Goal: Task Accomplishment & Management: Manage account settings

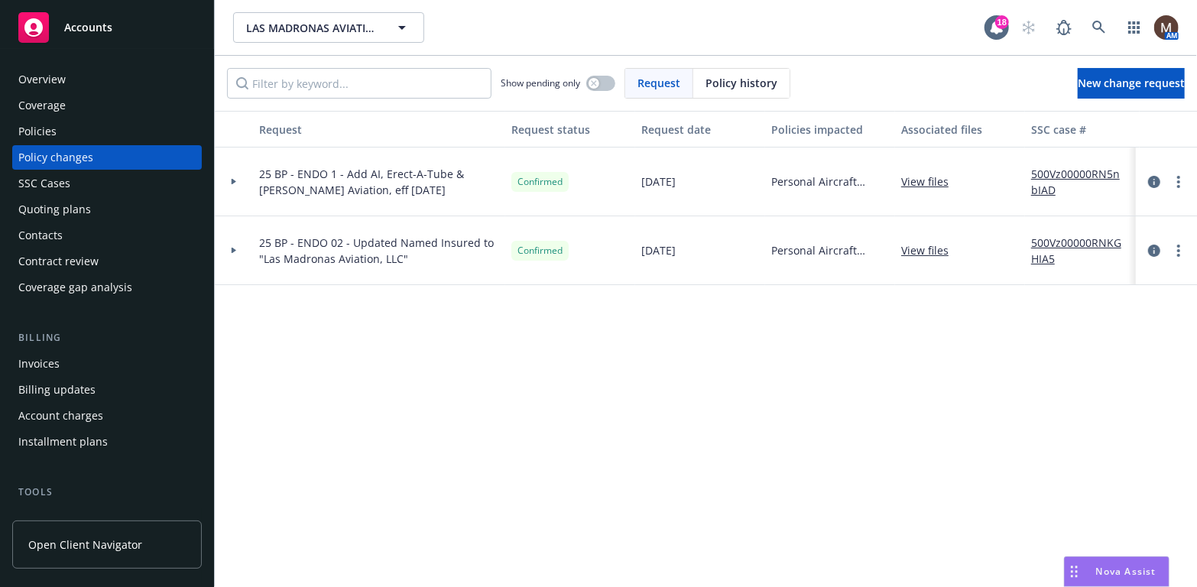
click at [42, 128] on div "Policies" at bounding box center [37, 131] width 38 height 24
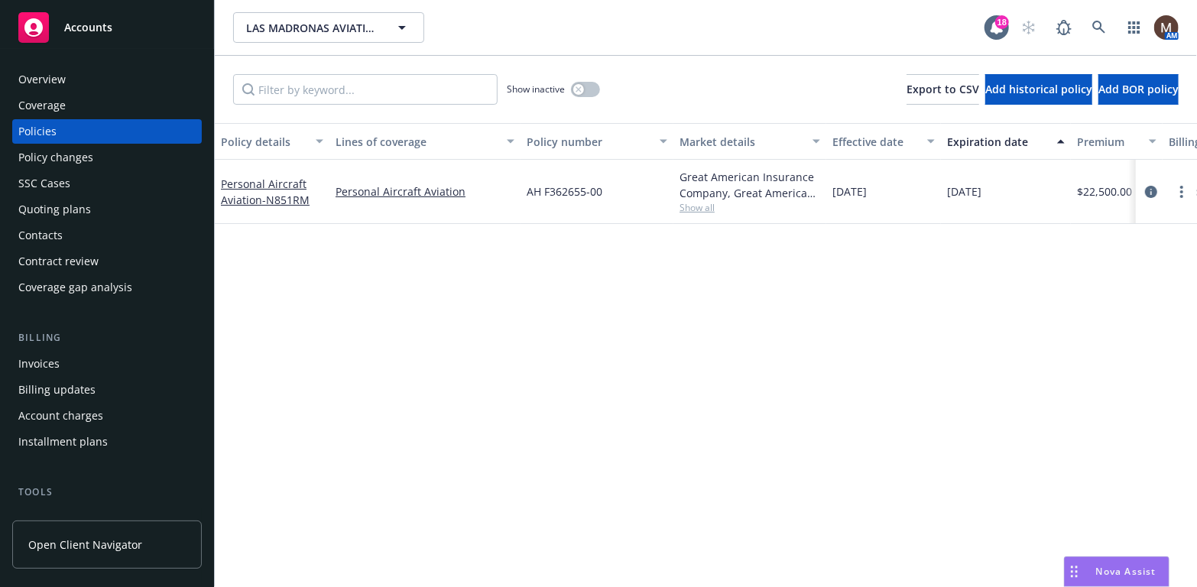
click at [74, 156] on div "Policy changes" at bounding box center [55, 157] width 75 height 24
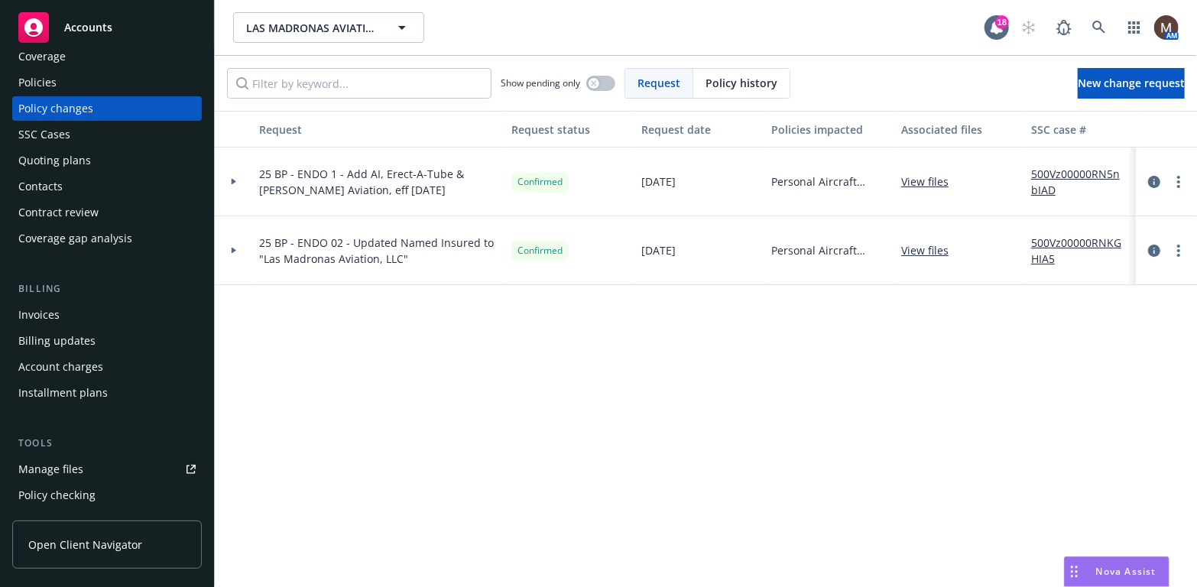
scroll to position [76, 0]
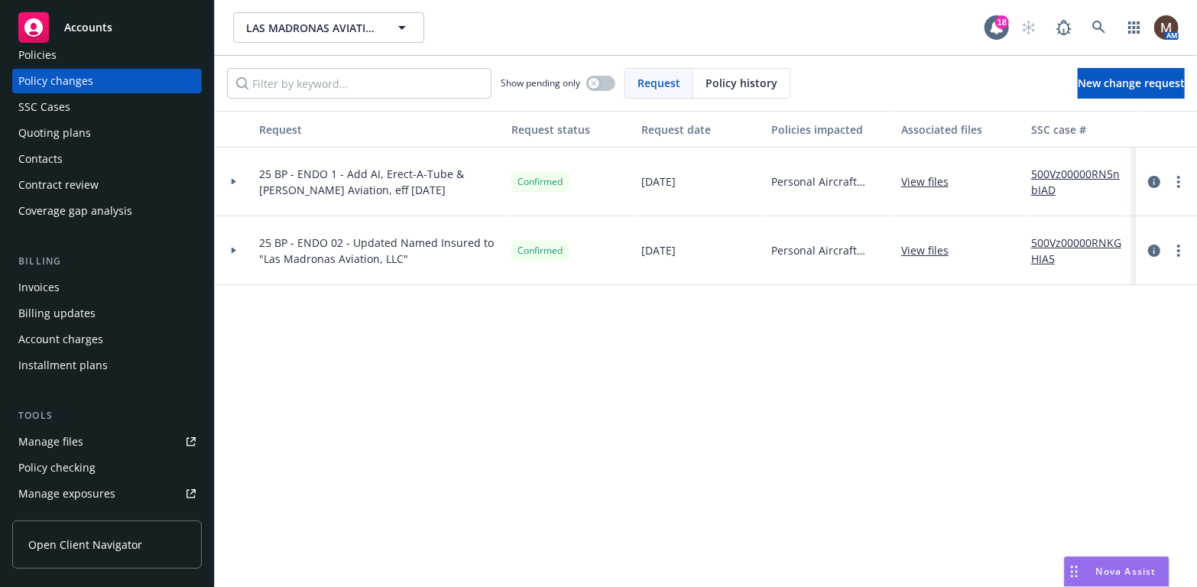
click at [77, 437] on div "Manage files" at bounding box center [50, 442] width 65 height 24
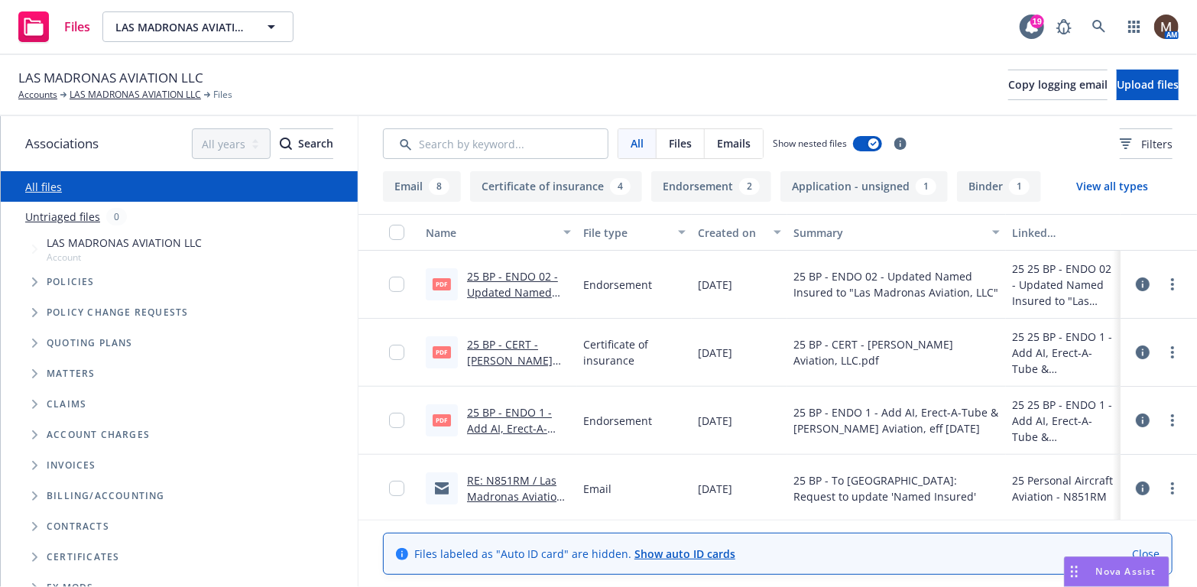
click at [518, 290] on link "25 BP - ENDO 02 - Updated Named Insured to "Las Madronas Aviation, LLC".pdf" at bounding box center [516, 308] width 99 height 79
click at [498, 357] on link "25 BP - CERT - Wright Aviation, LLC.pdf.pdf" at bounding box center [510, 368] width 86 height 63
drag, startPoint x: 514, startPoint y: 342, endPoint x: 598, endPoint y: 388, distance: 95.8
click at [514, 342] on link "25 BP - CERT - Wright Aviation, LLC.pdf.pdf" at bounding box center [510, 368] width 86 height 63
click at [150, 90] on link "LAS MADRONAS AVIATION LLC" at bounding box center [135, 95] width 131 height 14
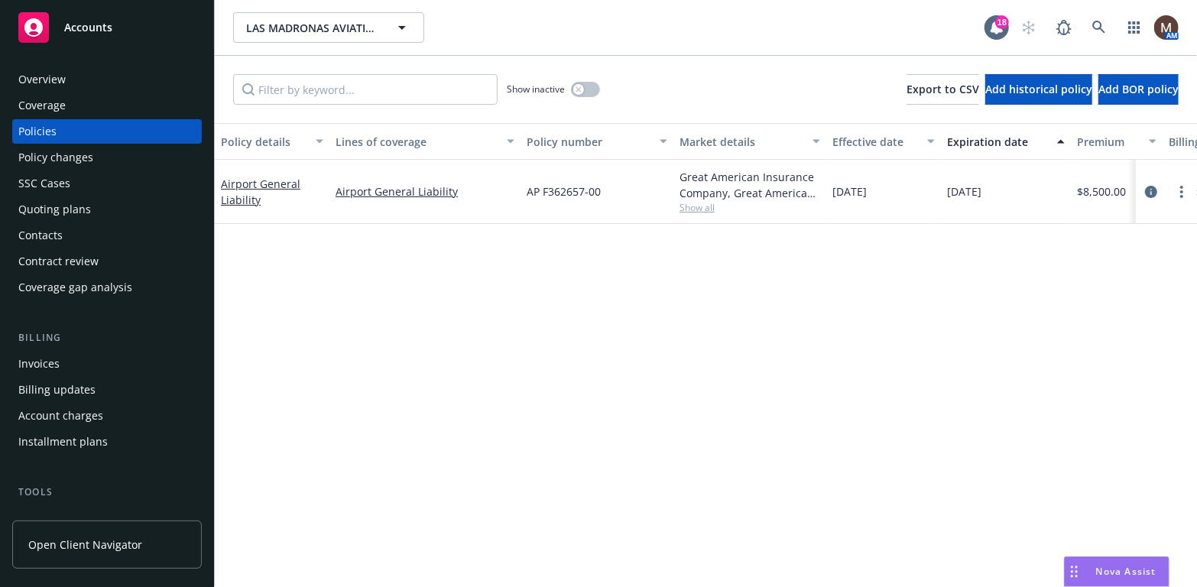
scroll to position [76, 0]
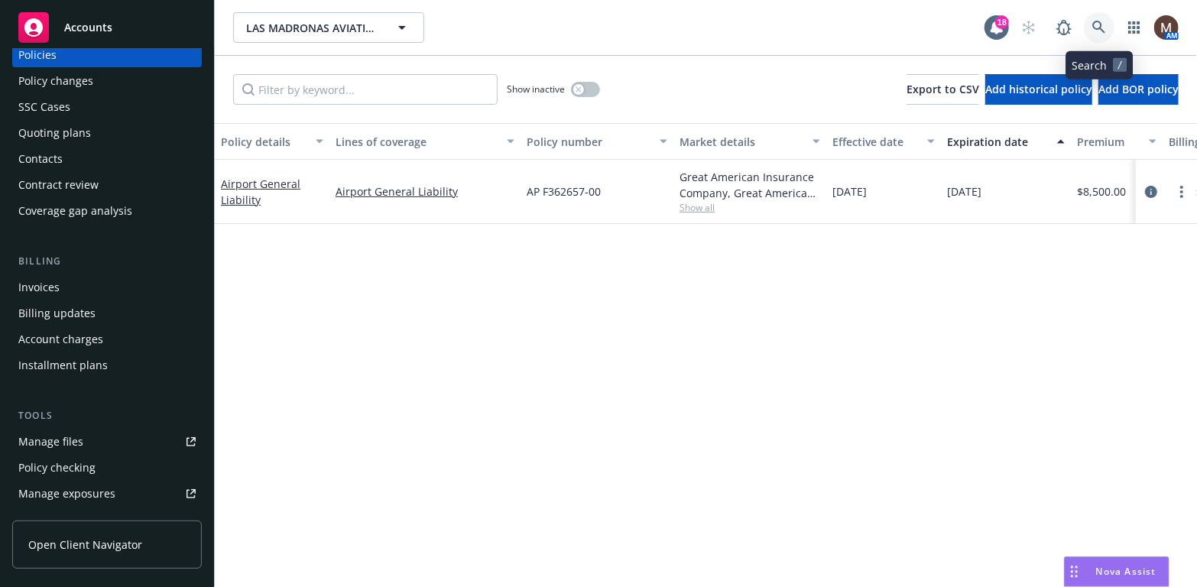
click at [1099, 23] on icon at bounding box center [1099, 28] width 14 height 14
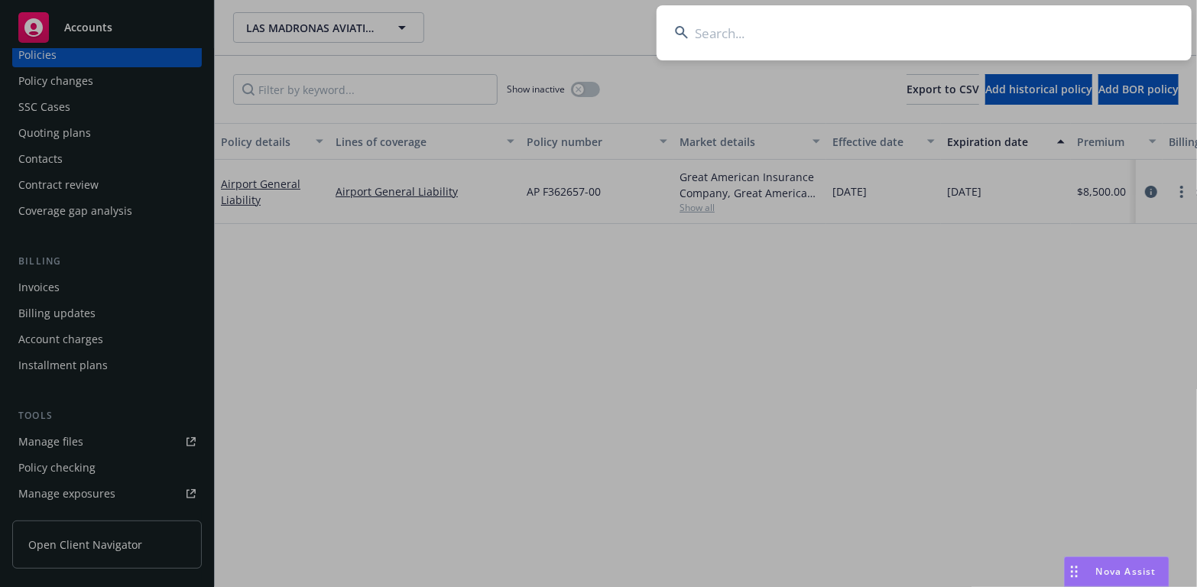
click at [735, 31] on input at bounding box center [924, 32] width 535 height 55
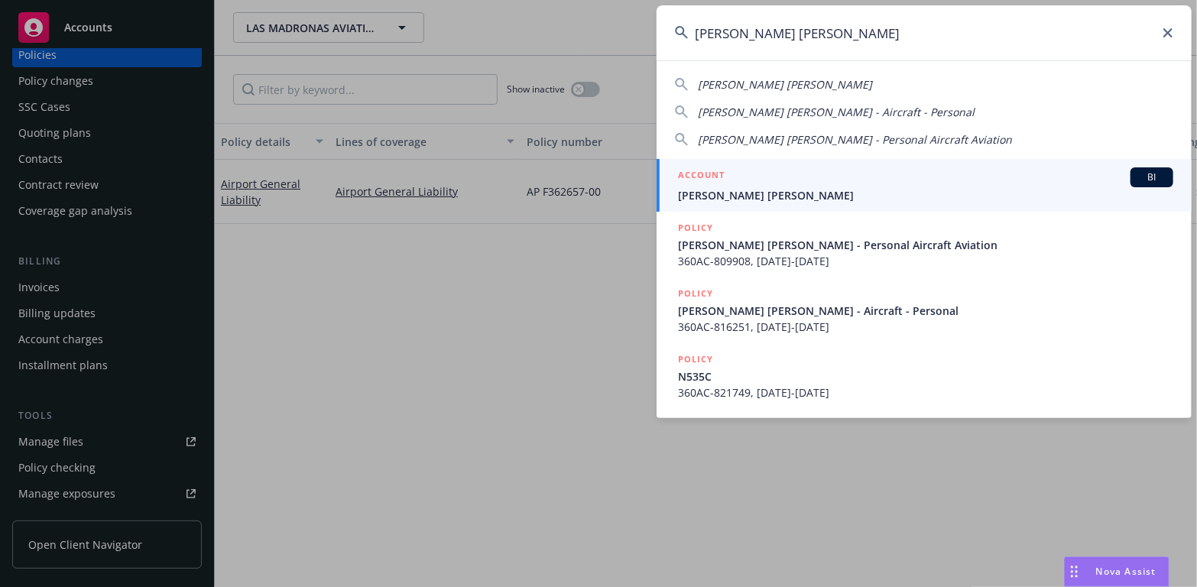
type input "john crystal"
click at [740, 190] on span "[PERSON_NAME] [PERSON_NAME]" at bounding box center [925, 195] width 495 height 16
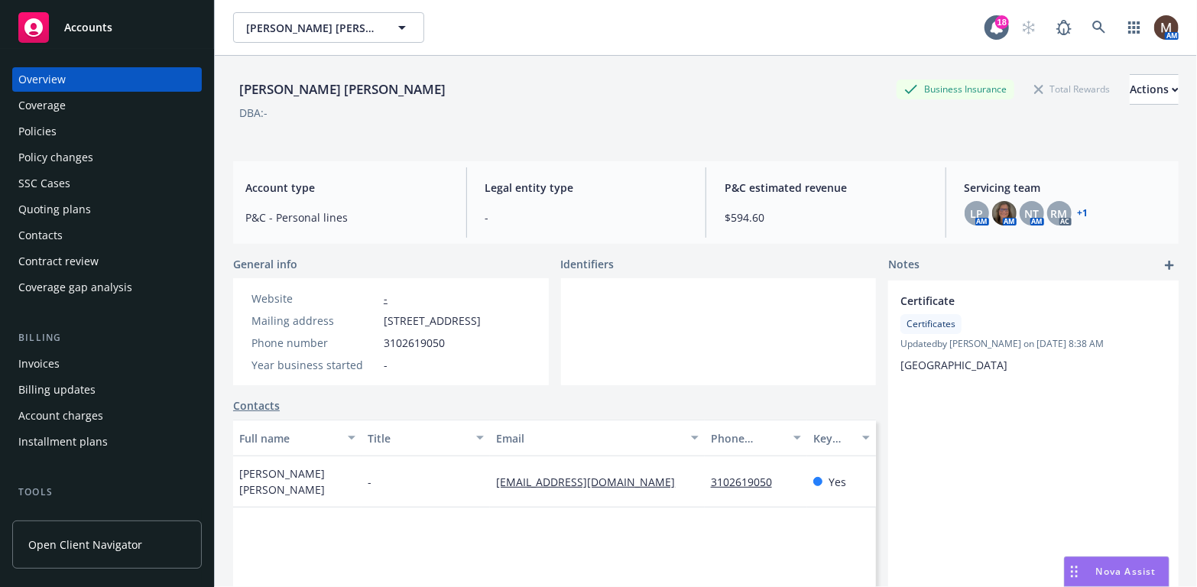
click at [56, 127] on div "Policies" at bounding box center [106, 131] width 177 height 24
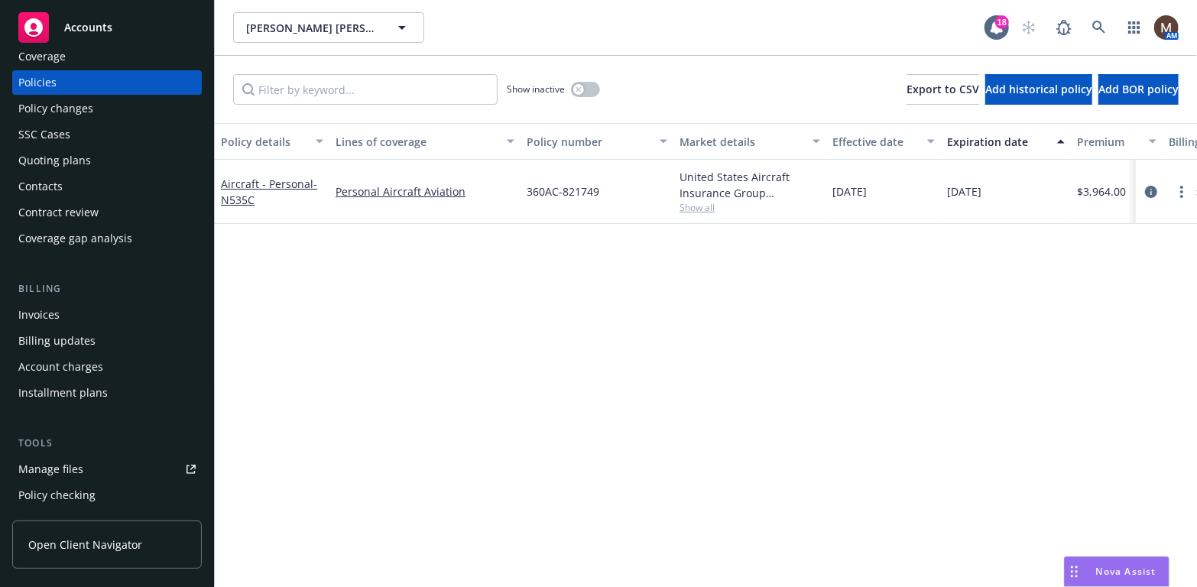
scroll to position [76, 0]
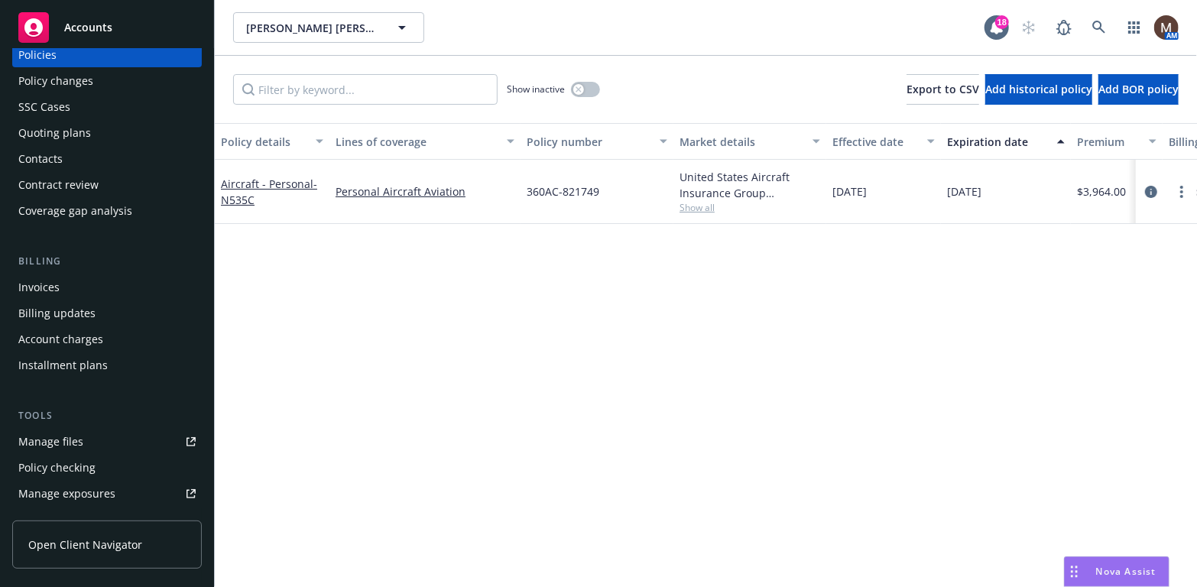
click at [99, 436] on link "Manage files" at bounding box center [107, 442] width 190 height 24
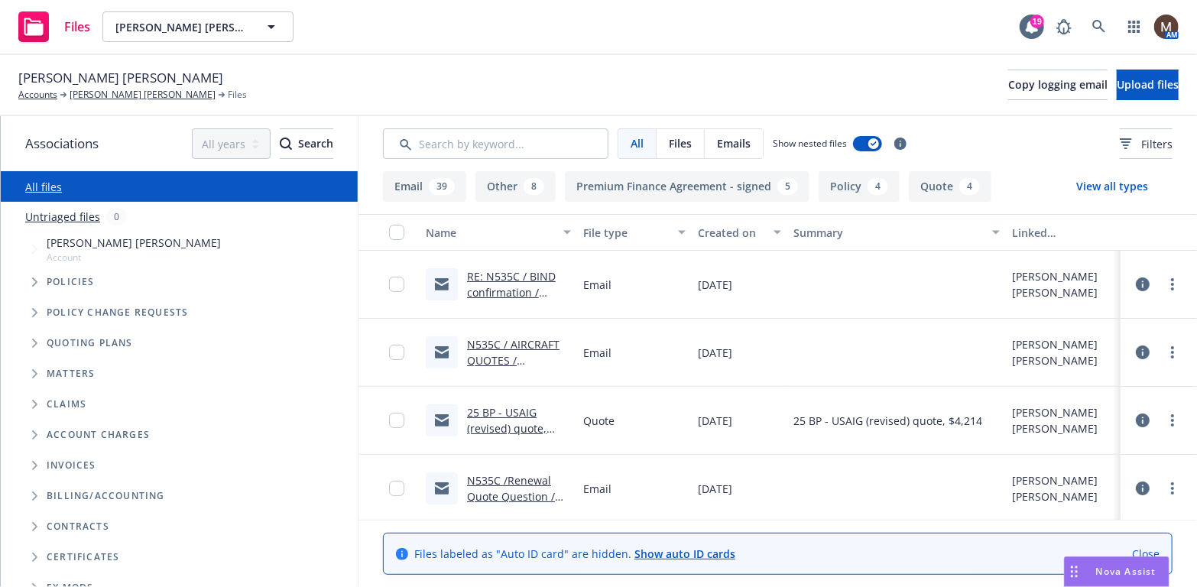
click at [535, 269] on link "RE: N535C / BIND confirmation / [PERSON_NAME] [PERSON_NAME] / [DATE]" at bounding box center [513, 308] width 92 height 79
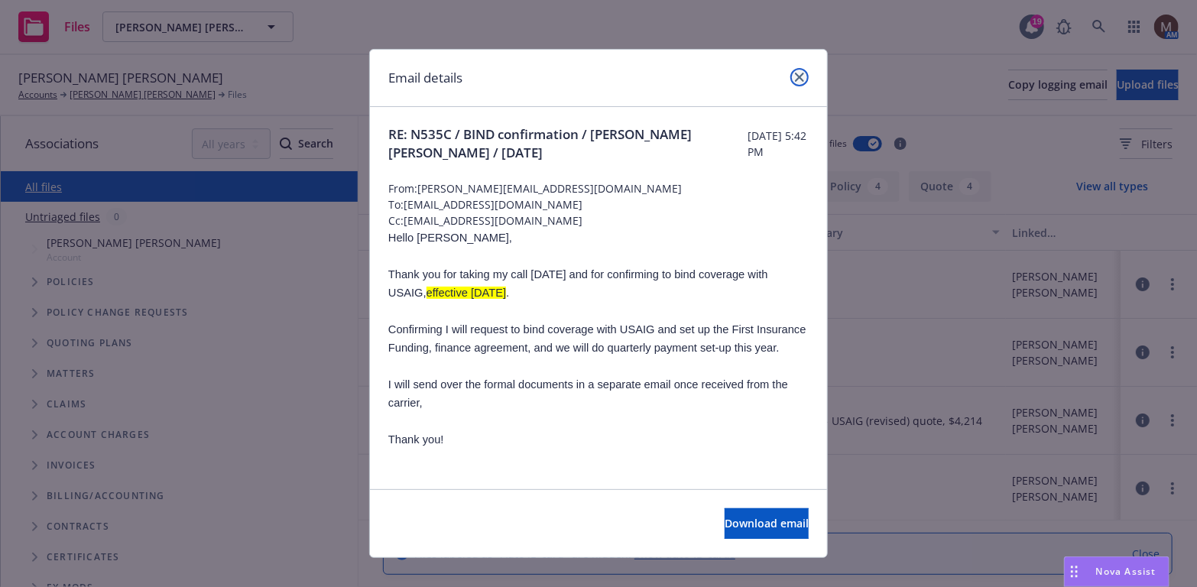
click at [791, 71] on link "close" at bounding box center [799, 77] width 18 height 18
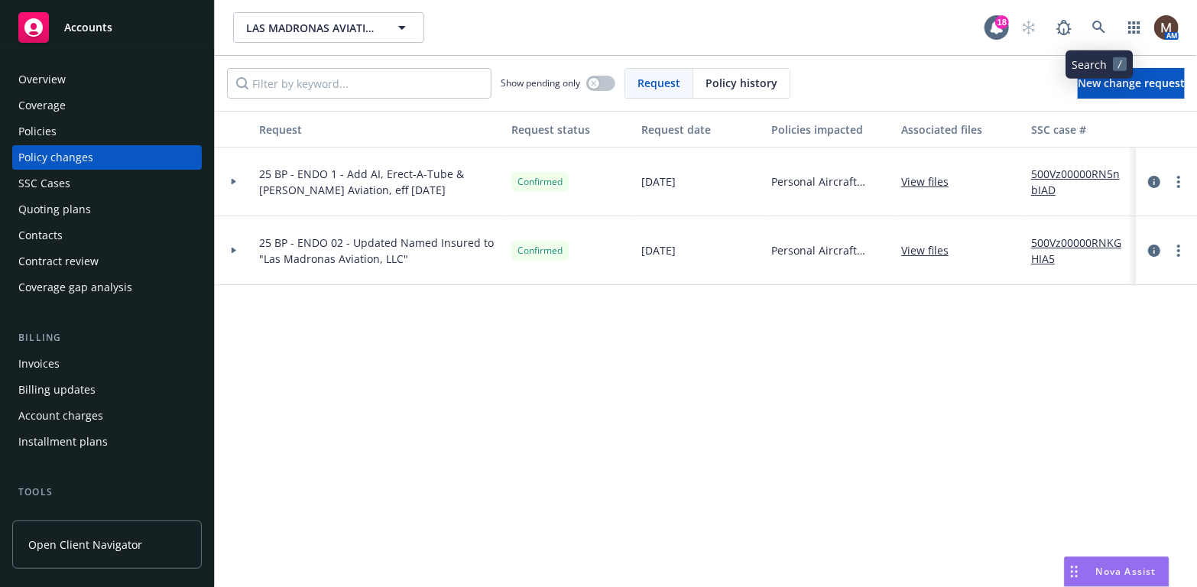
scroll to position [76, 0]
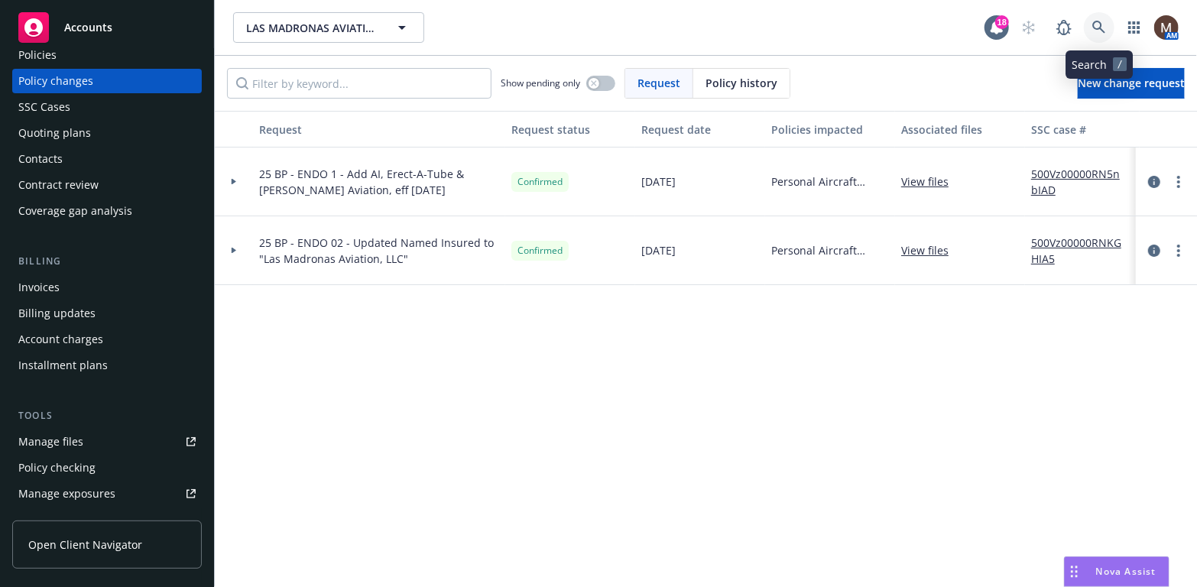
click at [1098, 23] on icon at bounding box center [1099, 28] width 14 height 14
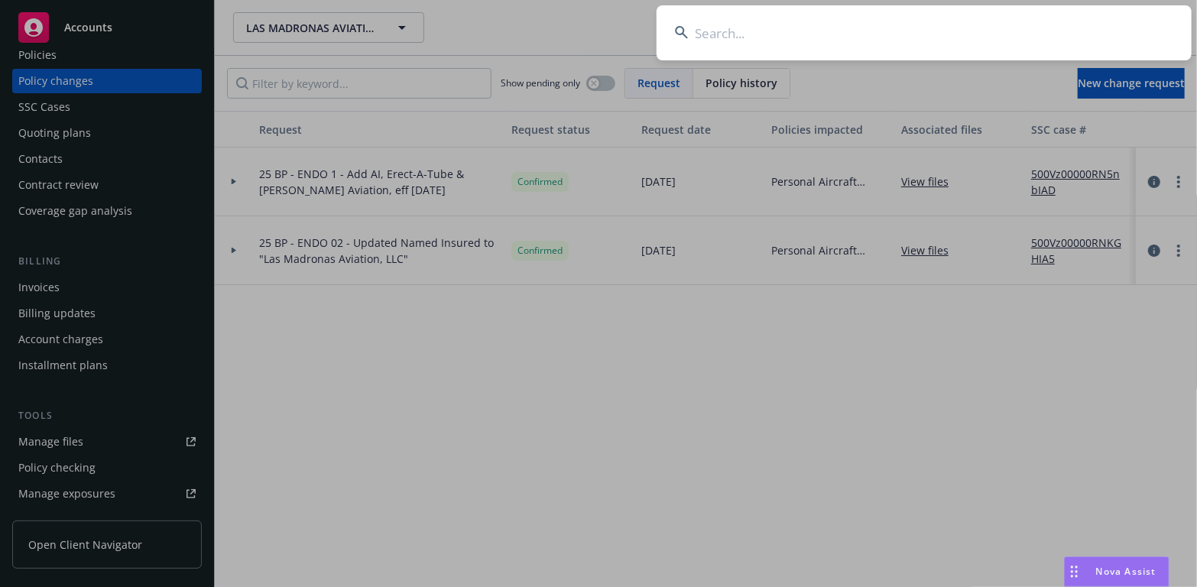
click at [709, 37] on input at bounding box center [924, 32] width 535 height 55
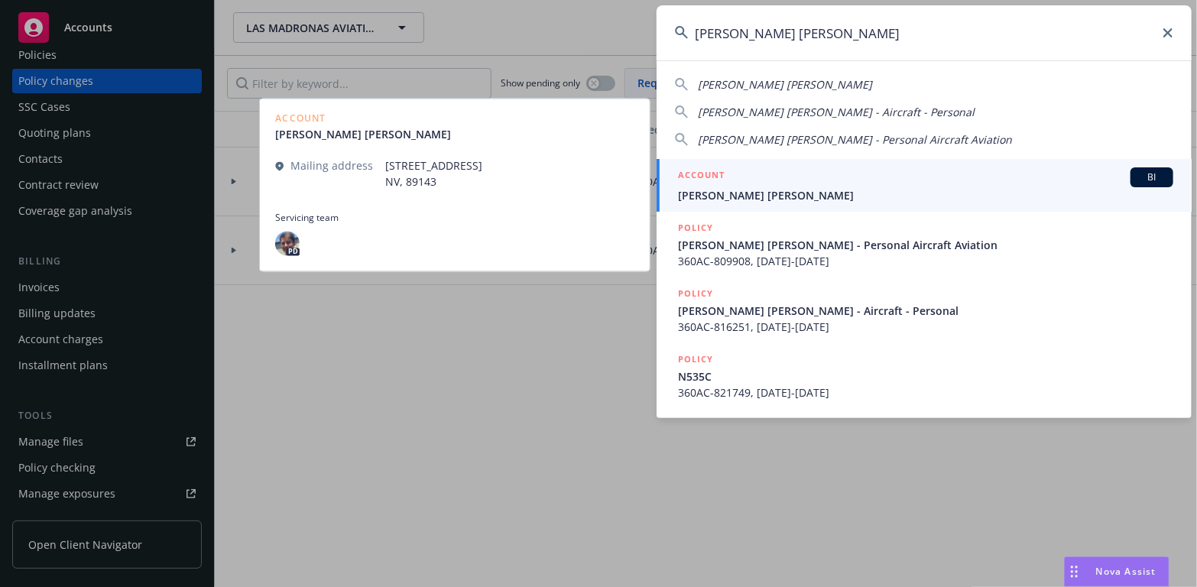
type input "john crystal"
drag, startPoint x: 712, startPoint y: 198, endPoint x: 694, endPoint y: 198, distance: 18.3
click at [712, 198] on span "John Crystal" at bounding box center [925, 195] width 495 height 16
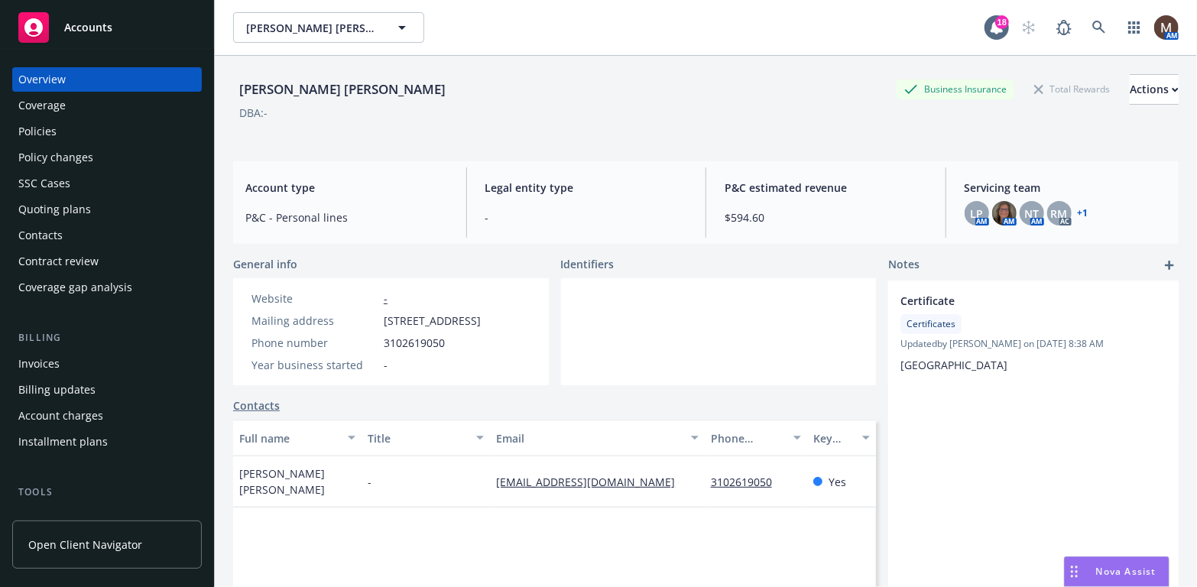
click at [67, 130] on div "Policies" at bounding box center [106, 131] width 177 height 24
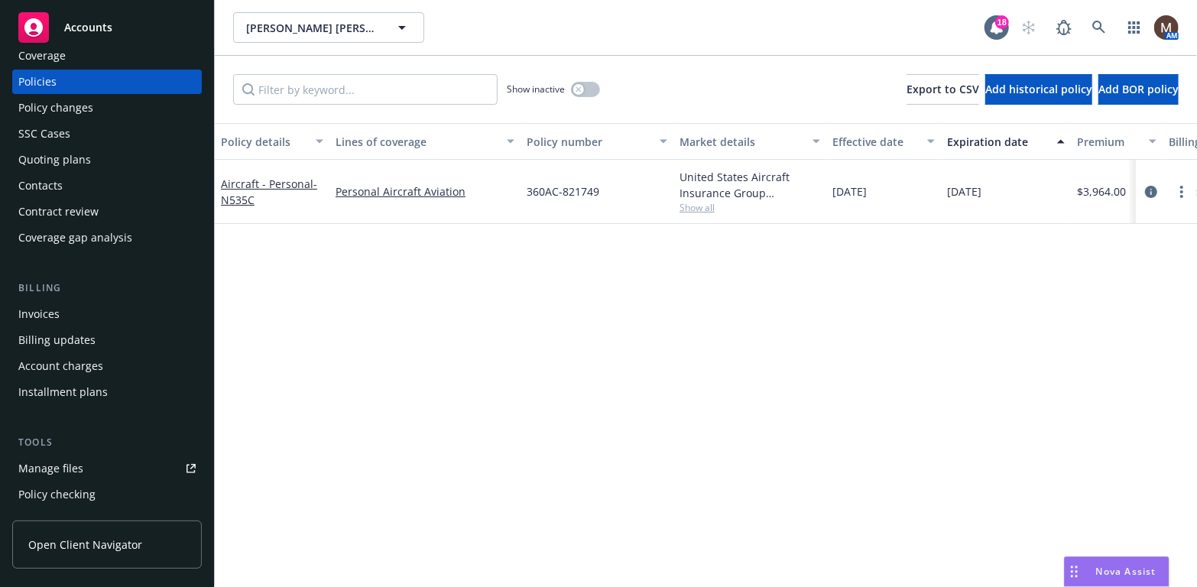
scroll to position [76, 0]
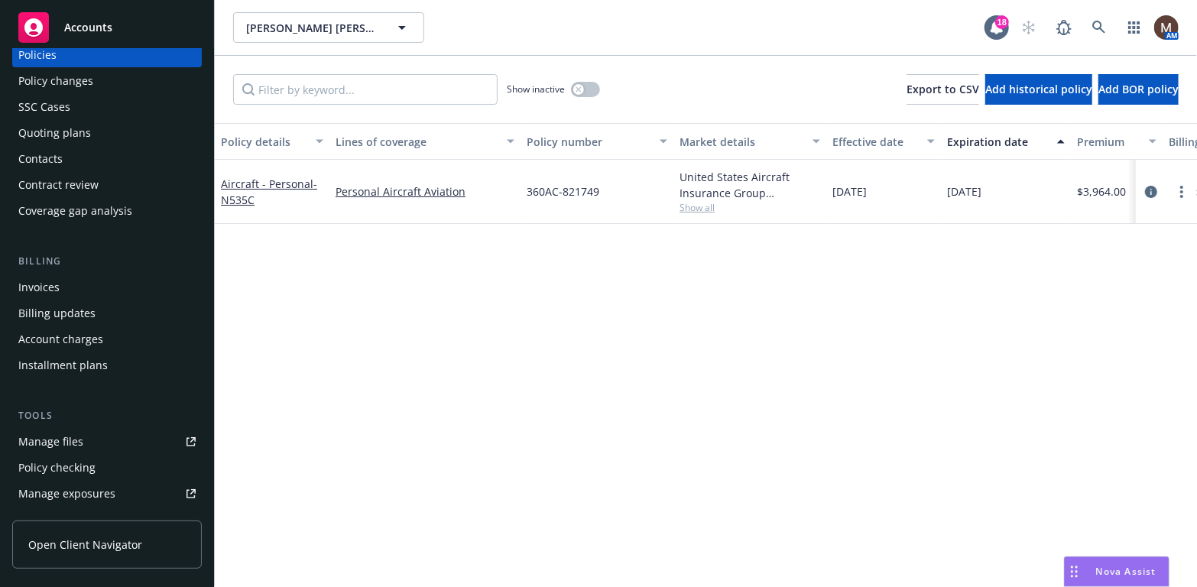
click at [76, 436] on div "Manage files" at bounding box center [50, 442] width 65 height 24
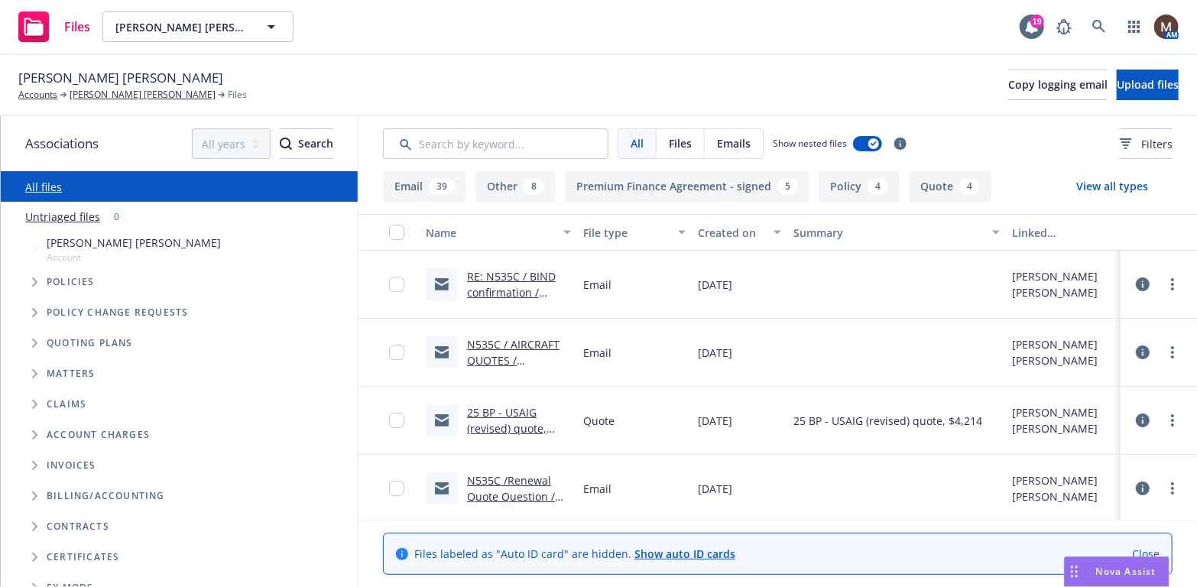
click at [509, 290] on link "RE: N535C / BIND confirmation / John Crystal / 09.15.2025" at bounding box center [513, 308] width 92 height 79
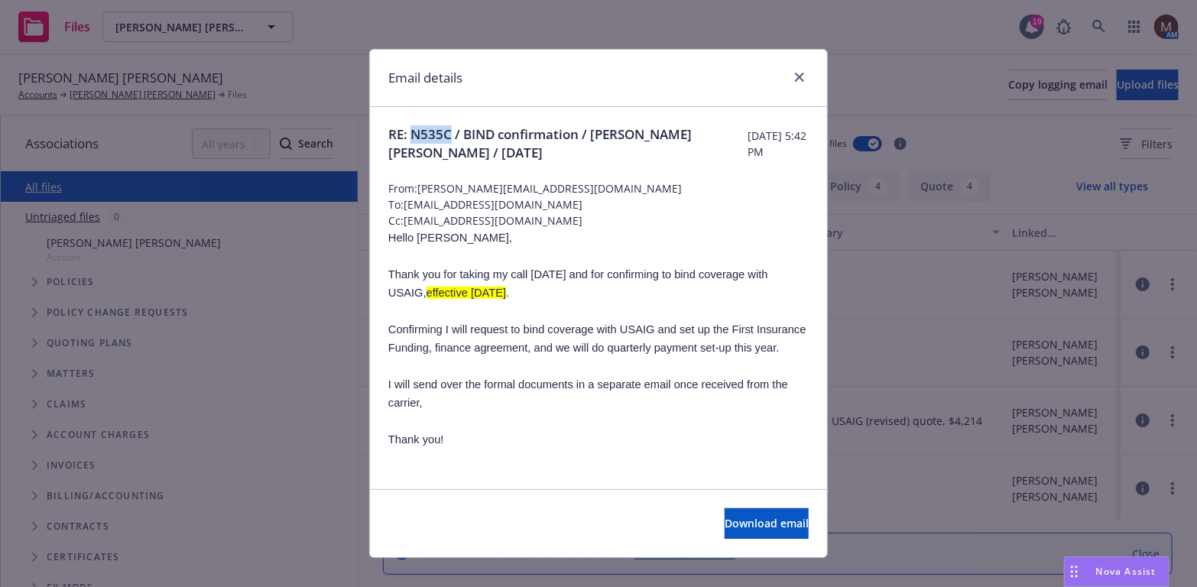
drag, startPoint x: 445, startPoint y: 135, endPoint x: 406, endPoint y: 130, distance: 39.3
click at [406, 130] on span "RE: N535C / BIND confirmation / John Crystal / 09.15.2025" at bounding box center [567, 143] width 359 height 37
copy span "N535C"
click at [795, 73] on icon "close" at bounding box center [799, 77] width 9 height 9
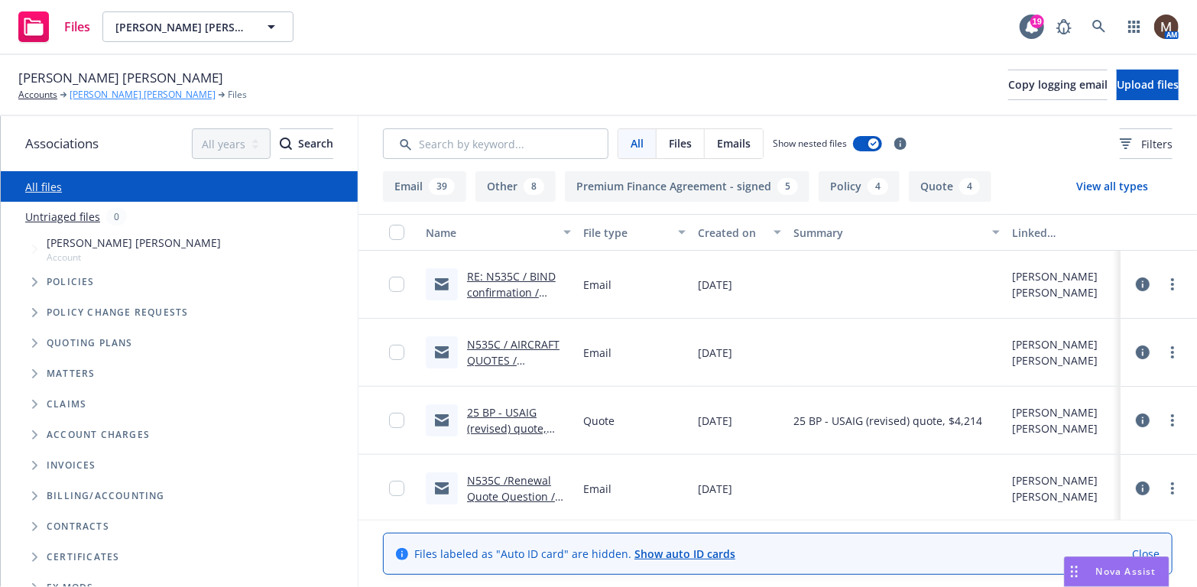
click at [96, 91] on link "[PERSON_NAME] [PERSON_NAME]" at bounding box center [143, 95] width 146 height 14
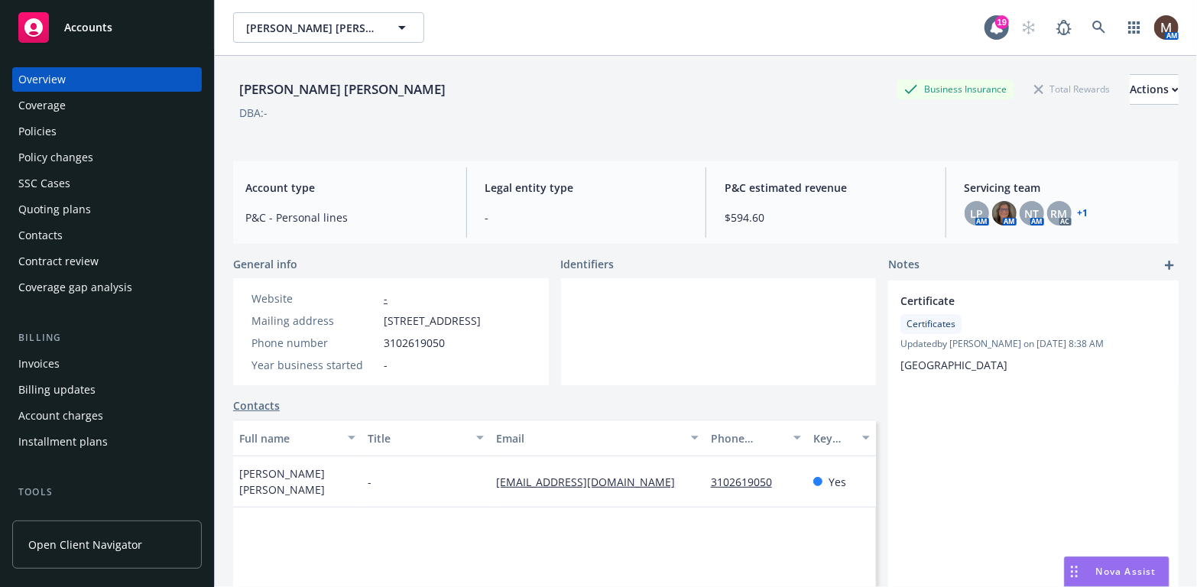
click at [47, 126] on div "Policies" at bounding box center [37, 131] width 38 height 24
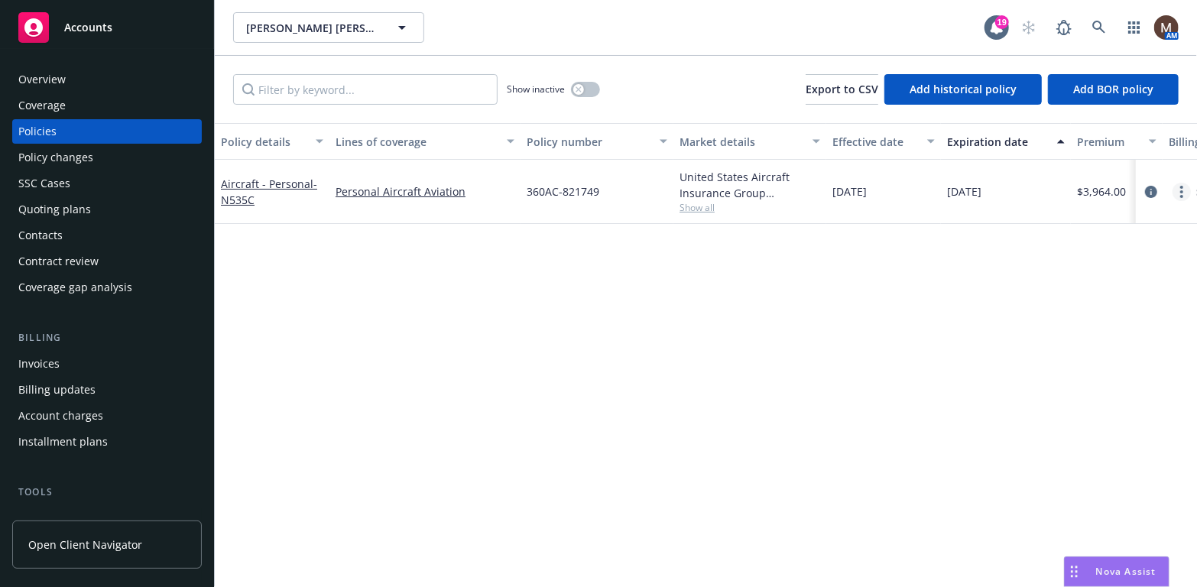
click at [1181, 187] on circle "more" at bounding box center [1181, 187] width 3 height 3
click at [1124, 252] on link "Renew with incumbent" at bounding box center [1101, 253] width 180 height 31
select select "12"
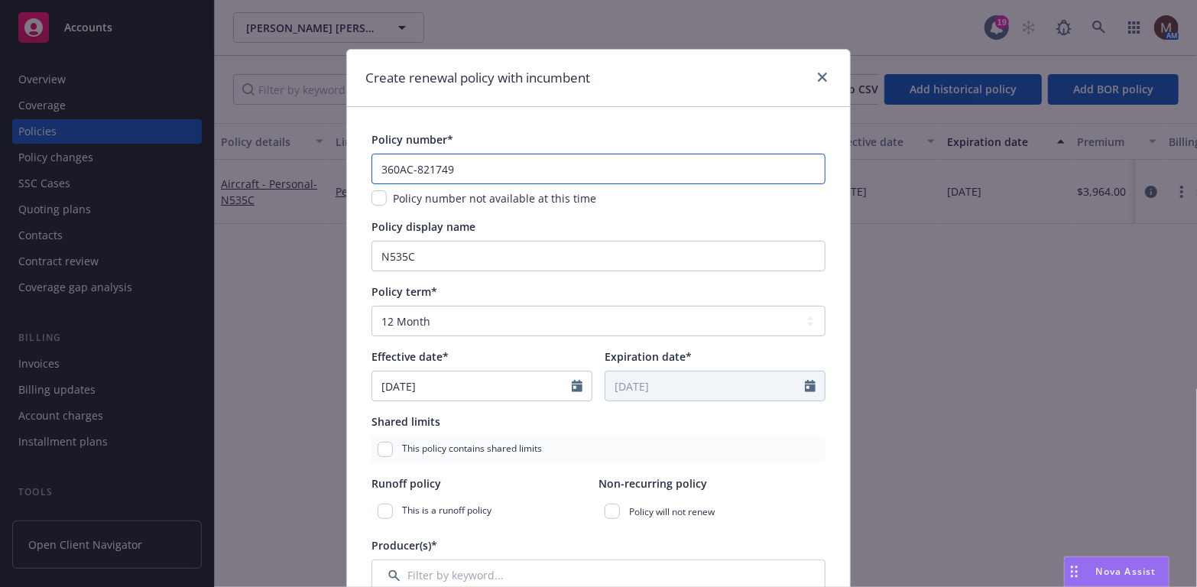
click at [460, 167] on input "360AC-821749" at bounding box center [598, 169] width 454 height 31
drag, startPoint x: 460, startPoint y: 167, endPoint x: 424, endPoint y: 170, distance: 36.1
click at [424, 170] on input "360AC-821749" at bounding box center [598, 169] width 454 height 31
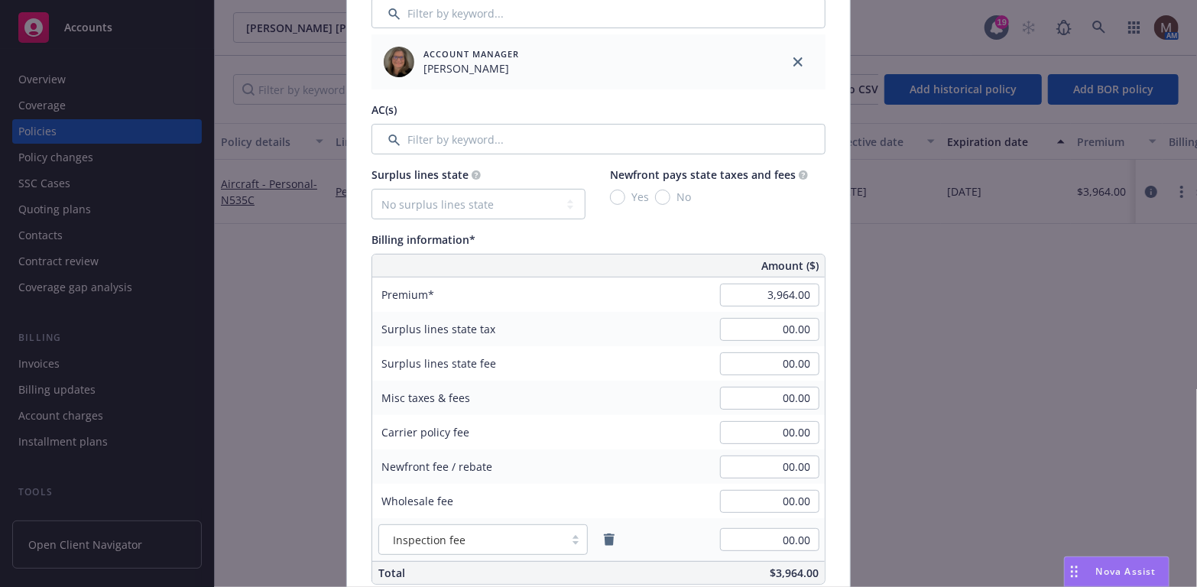
scroll to position [764, 0]
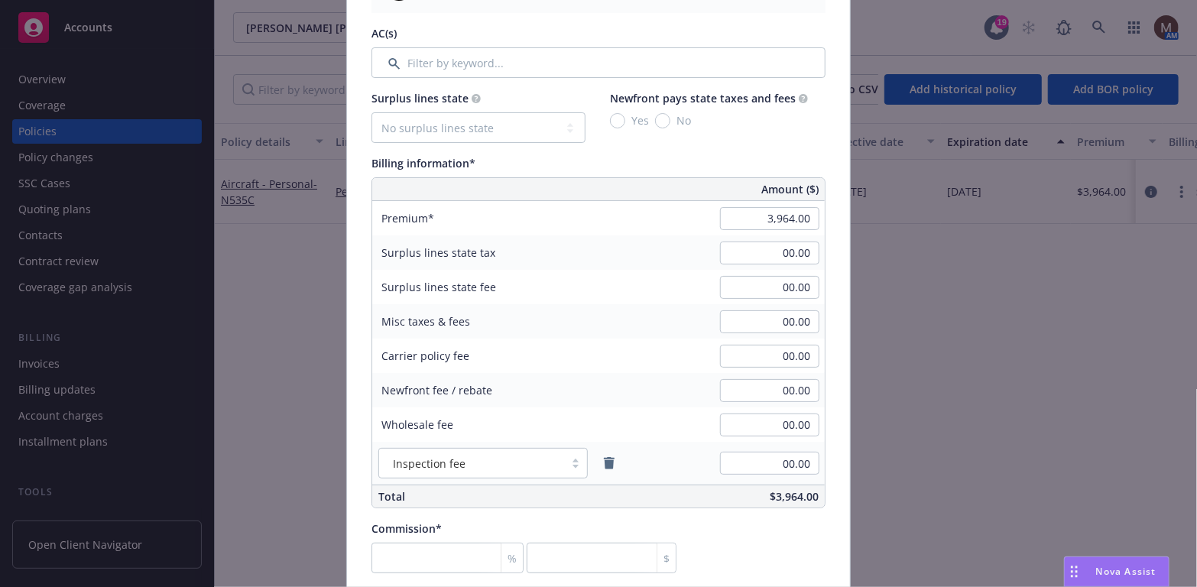
type input "360AC-827338"
click at [777, 218] on input "3,964.00" at bounding box center [769, 218] width 99 height 23
type input "4,214.00"
click at [744, 348] on input "00.00" at bounding box center [769, 356] width 99 height 23
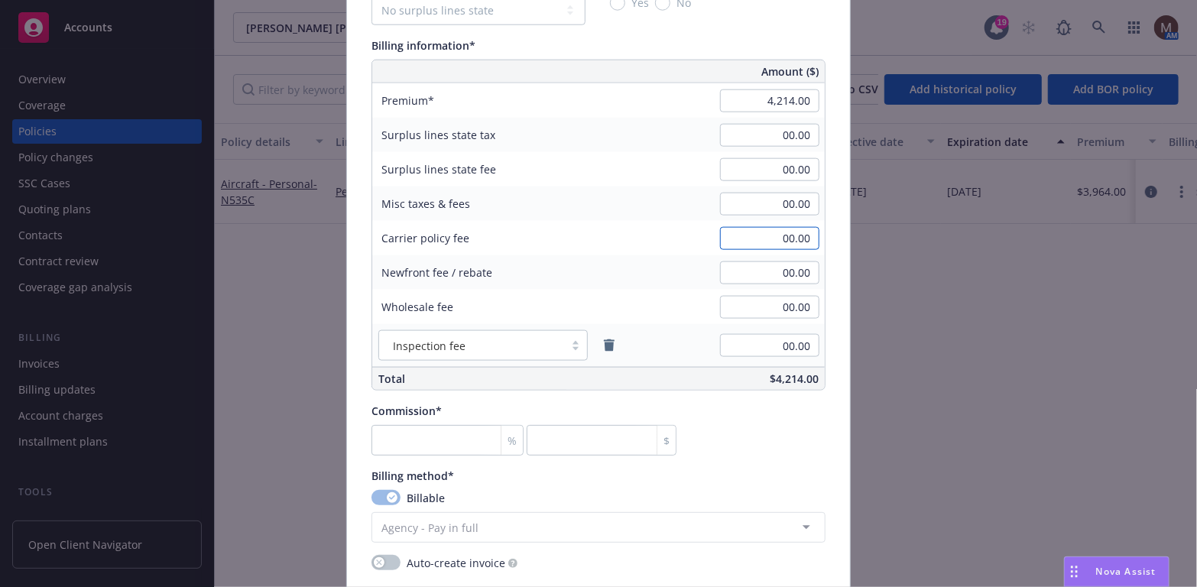
scroll to position [917, 0]
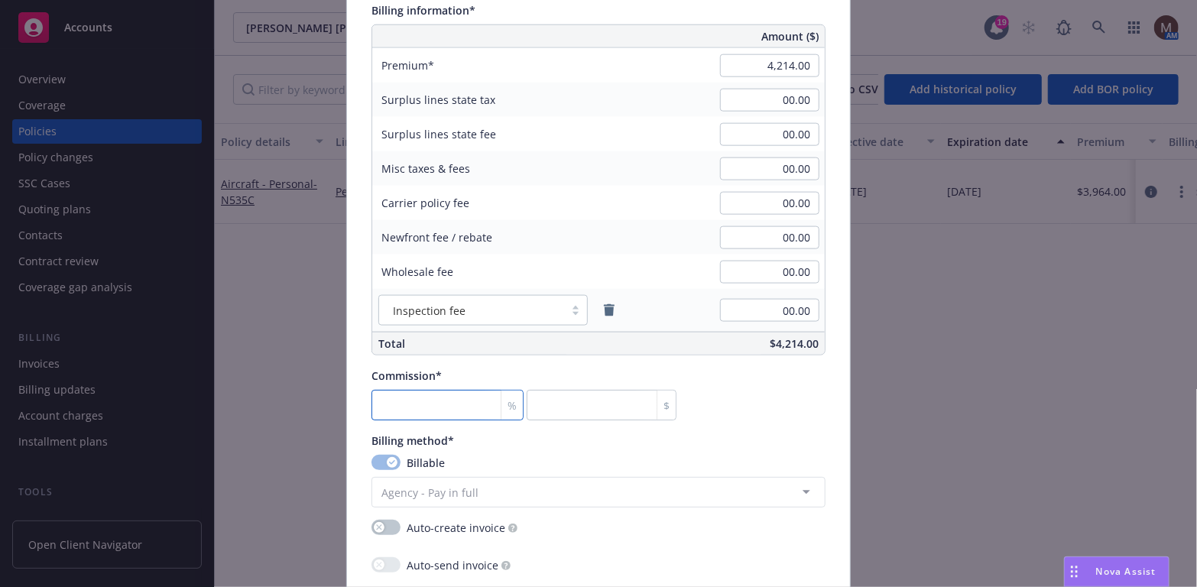
click at [435, 410] on input "number" at bounding box center [447, 405] width 152 height 31
type input "1"
type input "42.14"
type input "17"
type input "716.38"
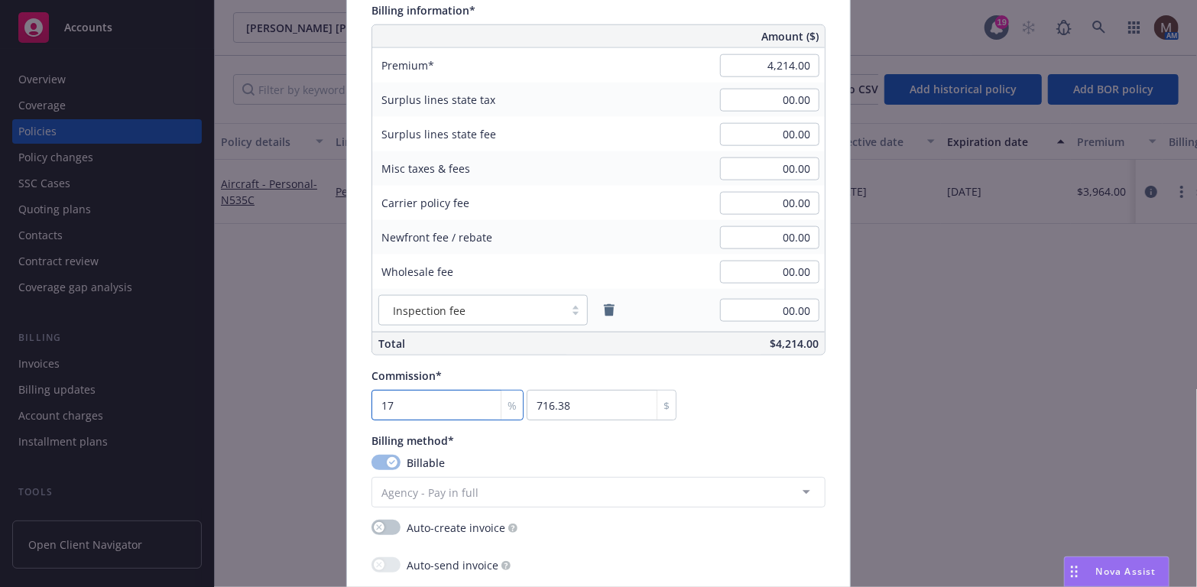
type input "17.5"
type input "737.45"
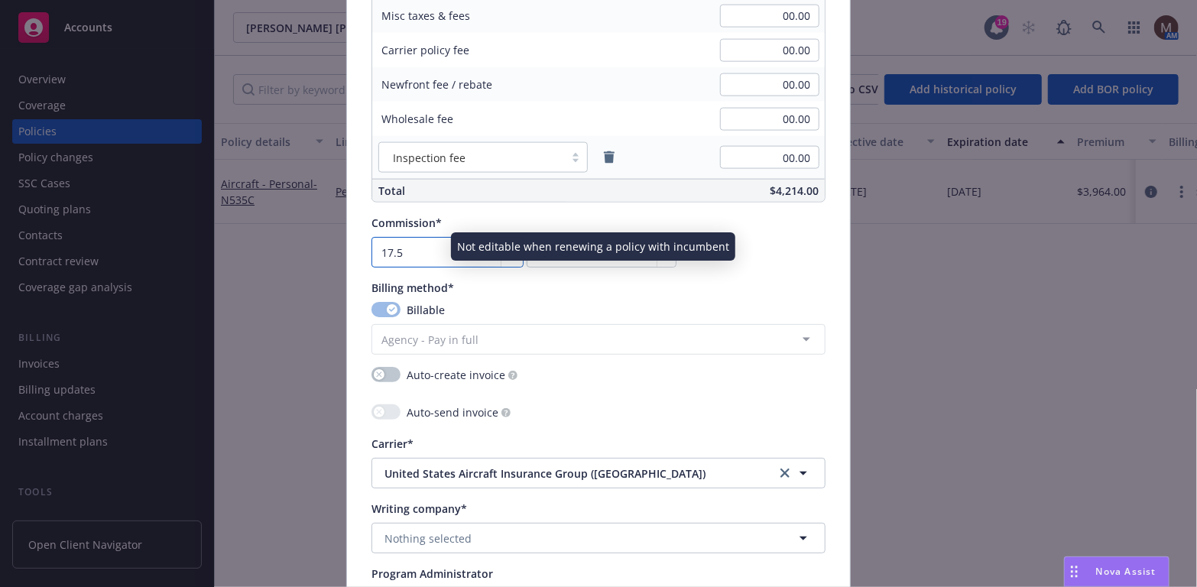
scroll to position [1147, 0]
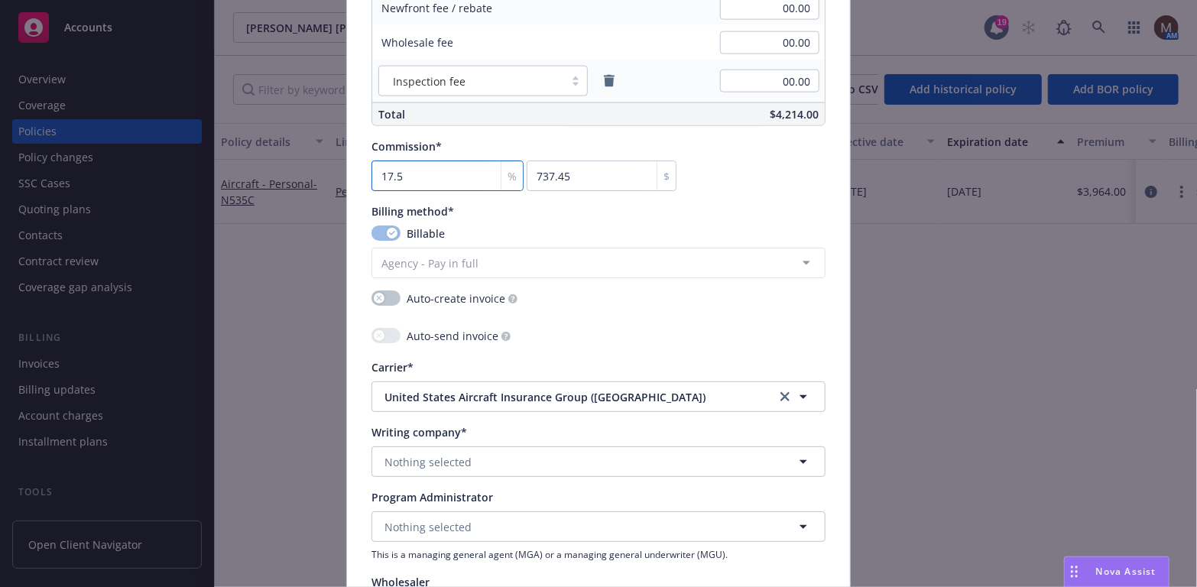
type input "17.5"
click at [469, 462] on button "Nothing selected" at bounding box center [598, 461] width 454 height 31
click at [474, 503] on strong "United States Aircraft Insurance Group (USAIG)" at bounding box center [548, 505] width 321 height 15
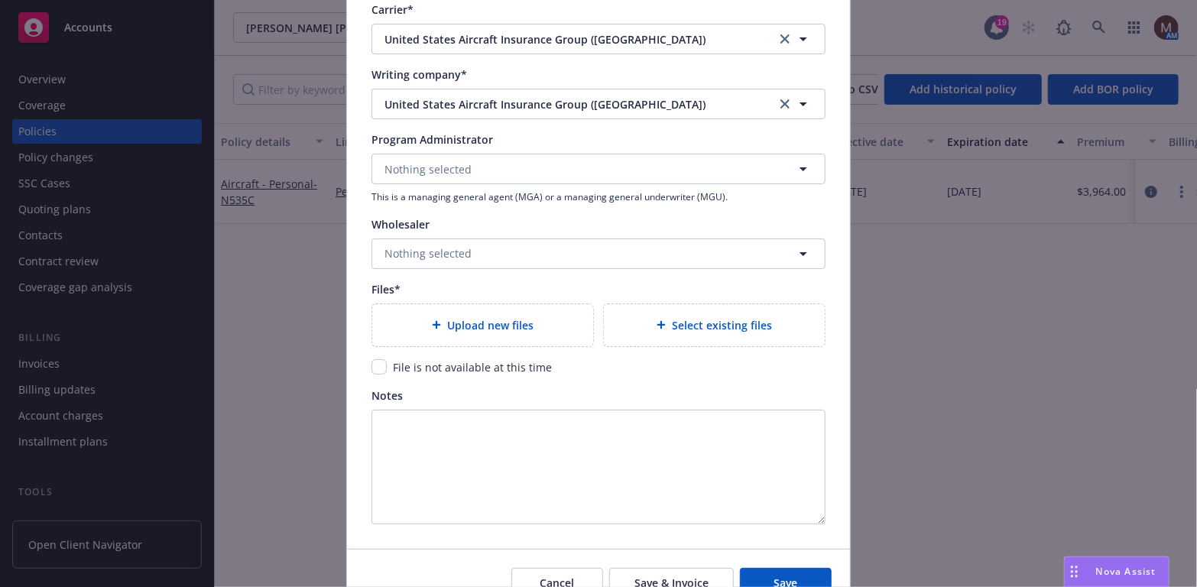
scroll to position [1529, 0]
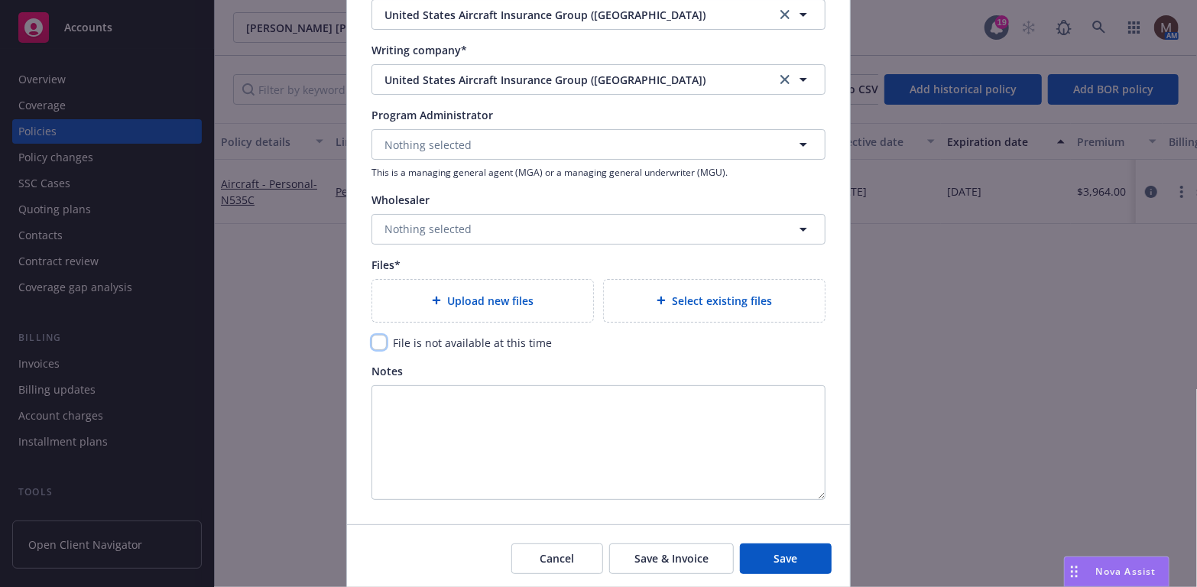
drag, startPoint x: 377, startPoint y: 342, endPoint x: 612, endPoint y: 477, distance: 271.5
click at [377, 342] on input "checkbox" at bounding box center [378, 342] width 15 height 15
checkbox input "true"
click at [774, 554] on span "Save" at bounding box center [786, 558] width 24 height 15
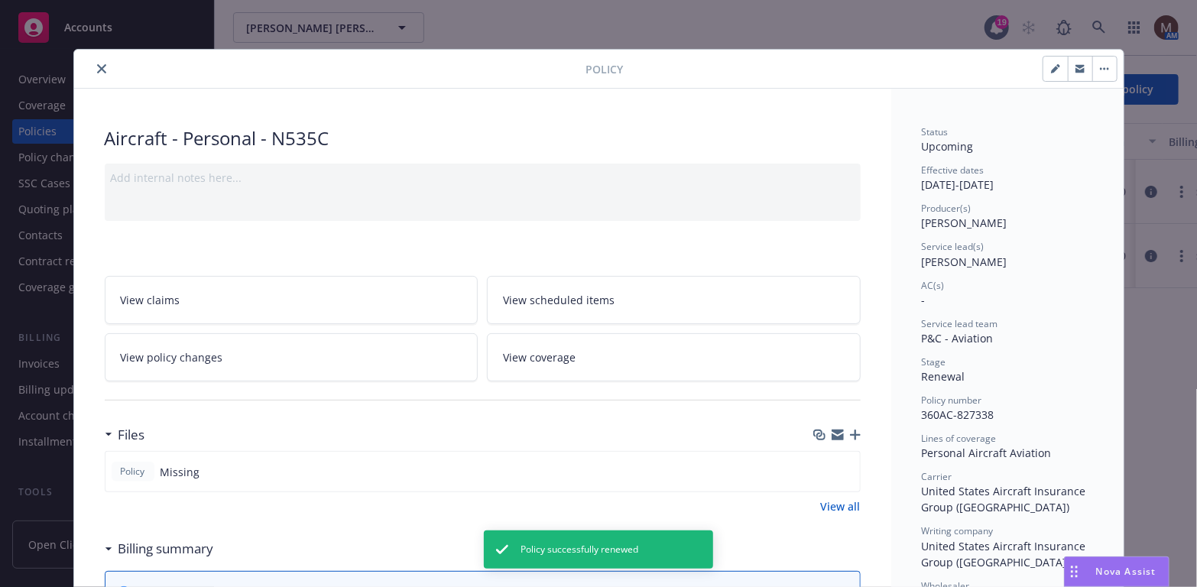
click at [97, 68] on icon "close" at bounding box center [101, 68] width 9 height 9
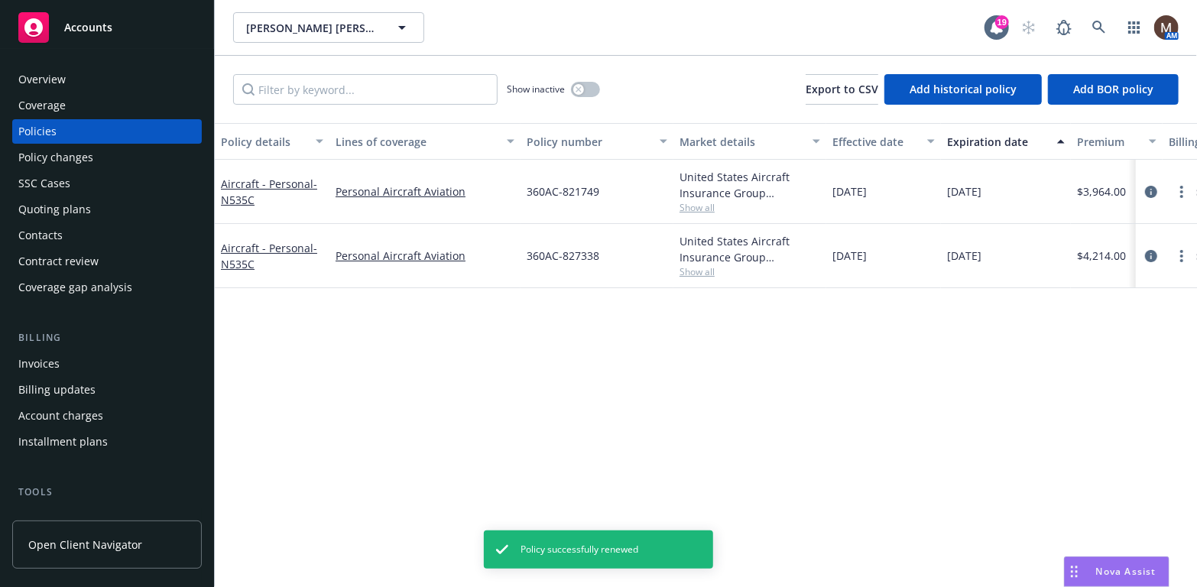
scroll to position [76, 0]
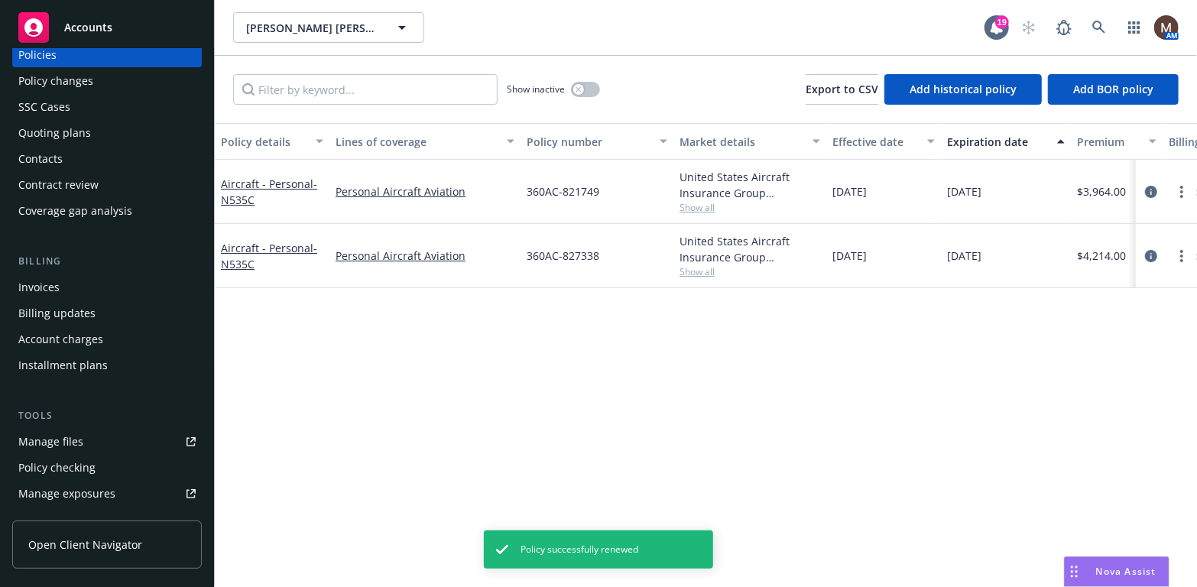
click at [81, 440] on link "Manage files" at bounding box center [107, 442] width 190 height 24
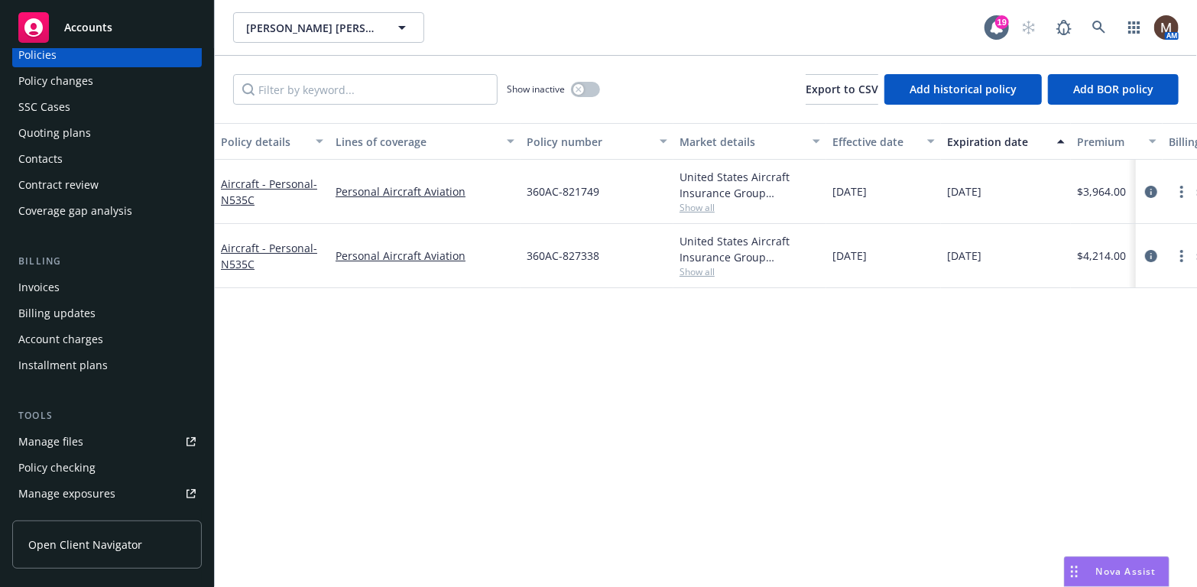
click at [73, 284] on div "Invoices" at bounding box center [106, 287] width 177 height 24
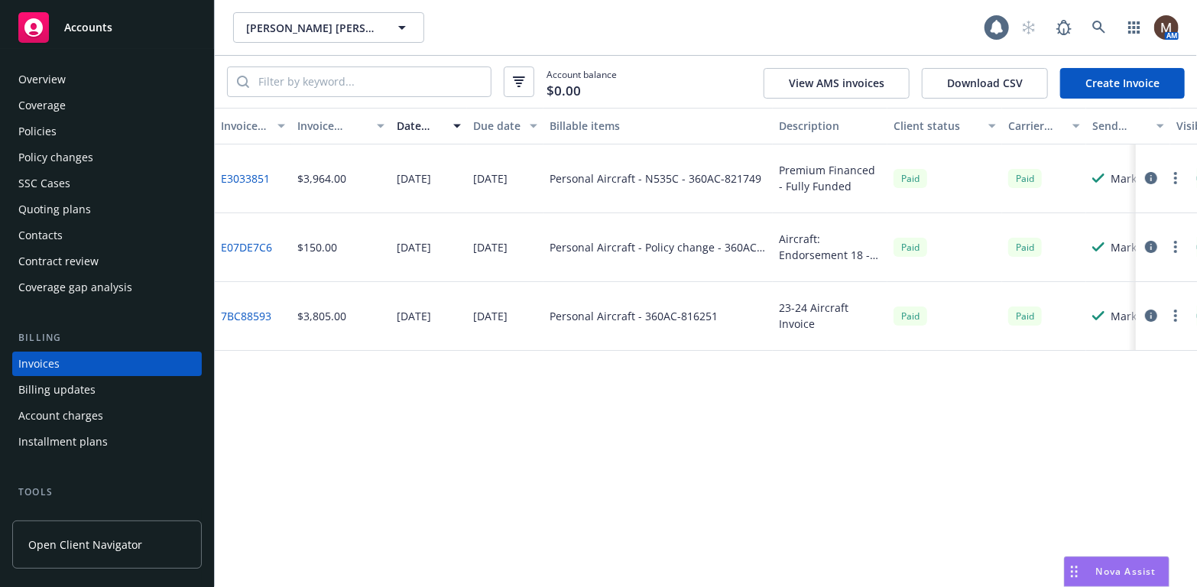
scroll to position [45, 0]
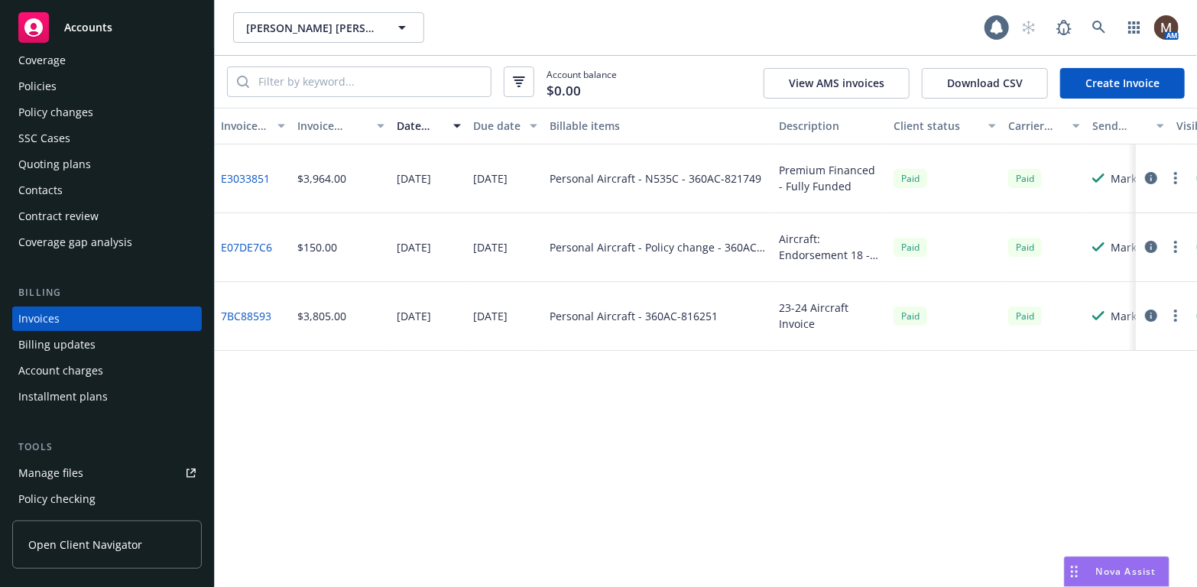
click at [1121, 81] on link "Create Invoice" at bounding box center [1122, 83] width 125 height 31
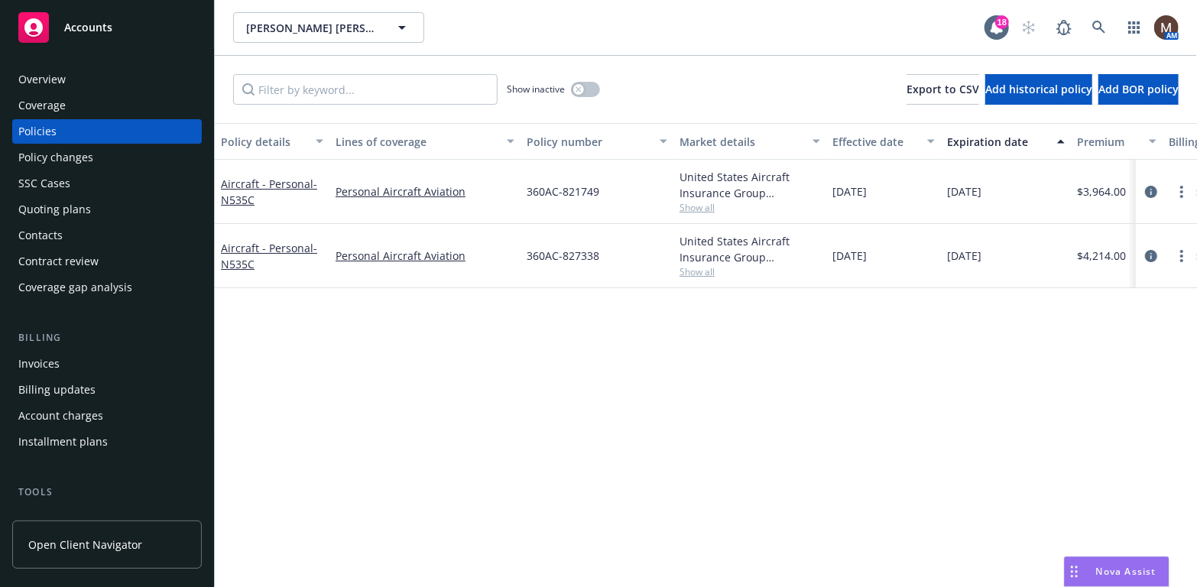
scroll to position [76, 0]
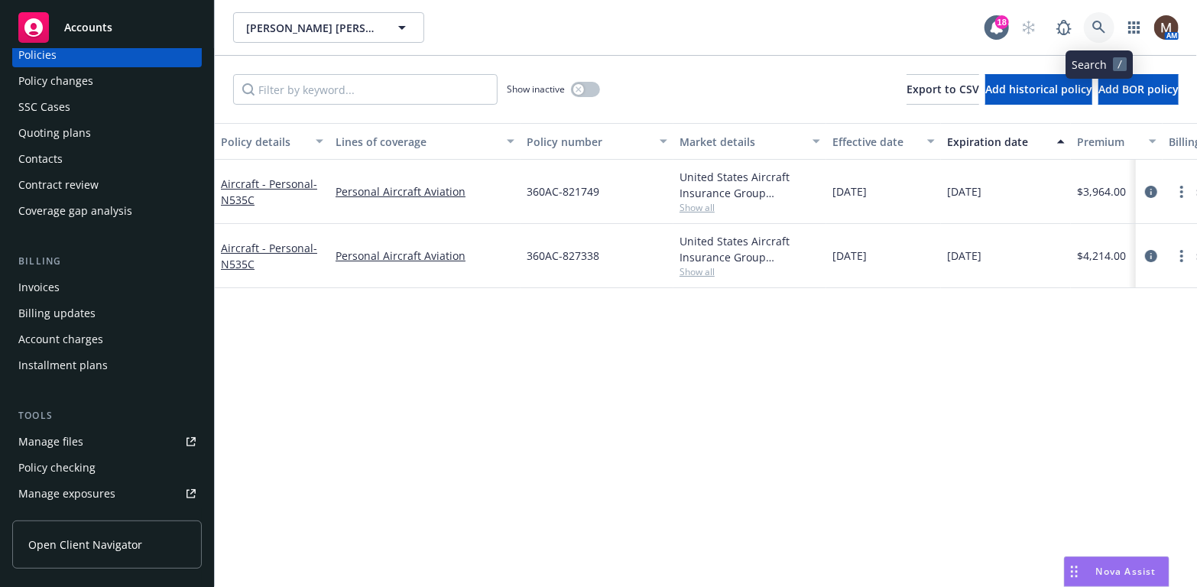
click at [1098, 21] on icon at bounding box center [1099, 28] width 14 height 14
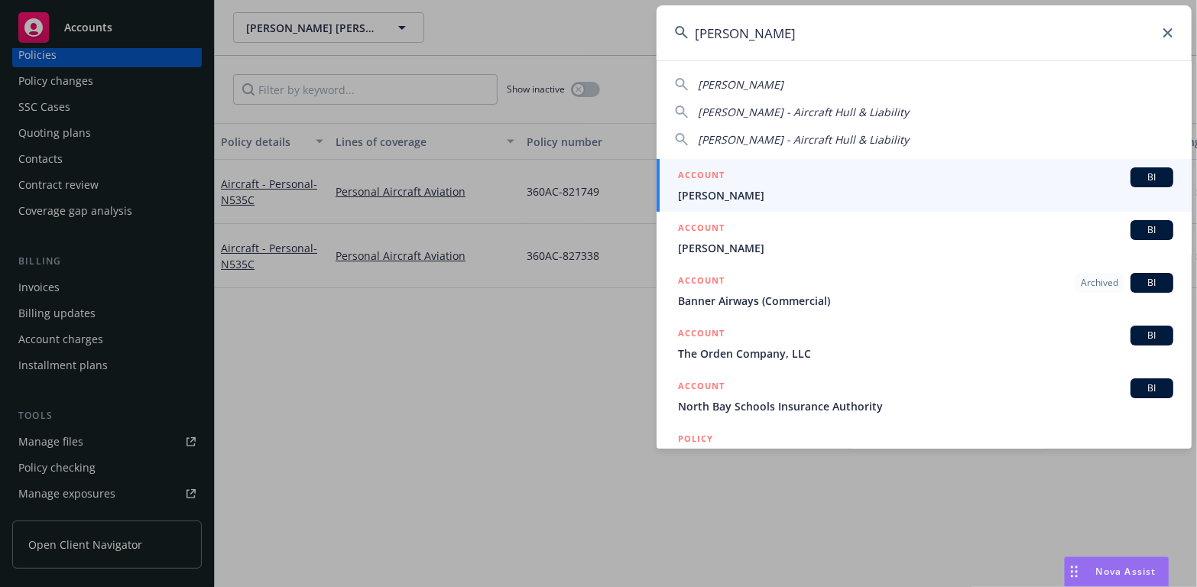
type input "jorden hevle"
click at [722, 190] on span "Jorden Hevle" at bounding box center [925, 195] width 495 height 16
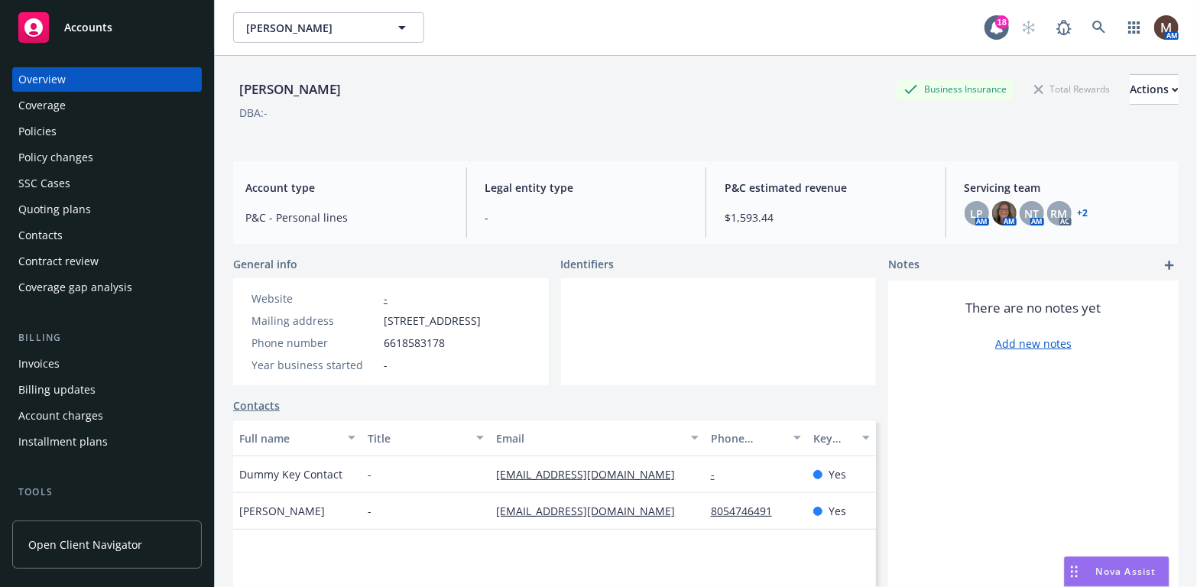
click at [55, 362] on div "Invoices" at bounding box center [38, 364] width 41 height 24
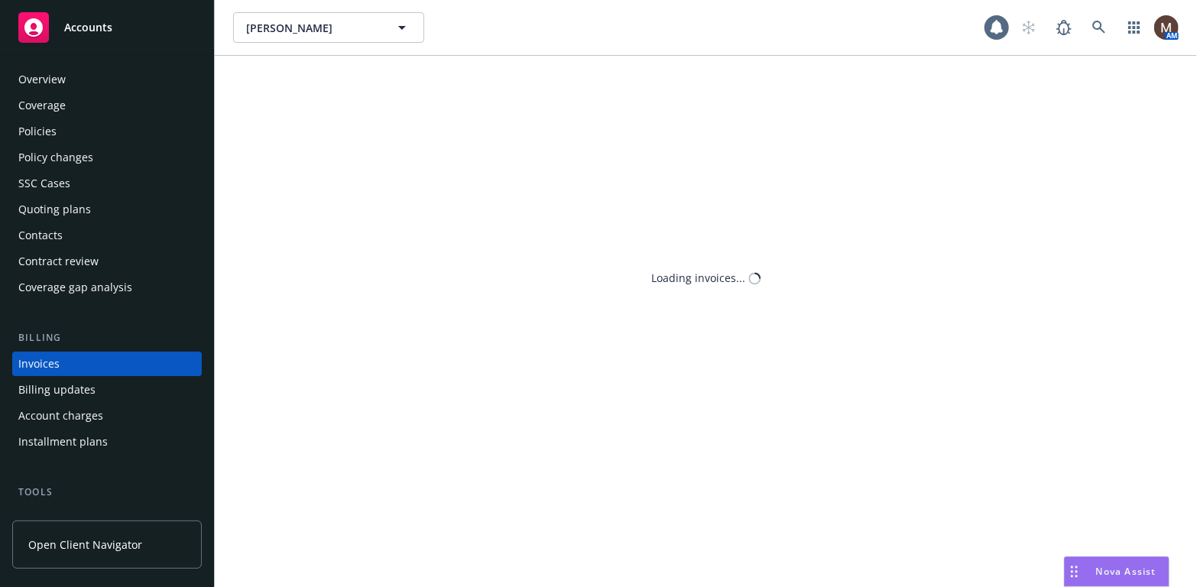
scroll to position [45, 0]
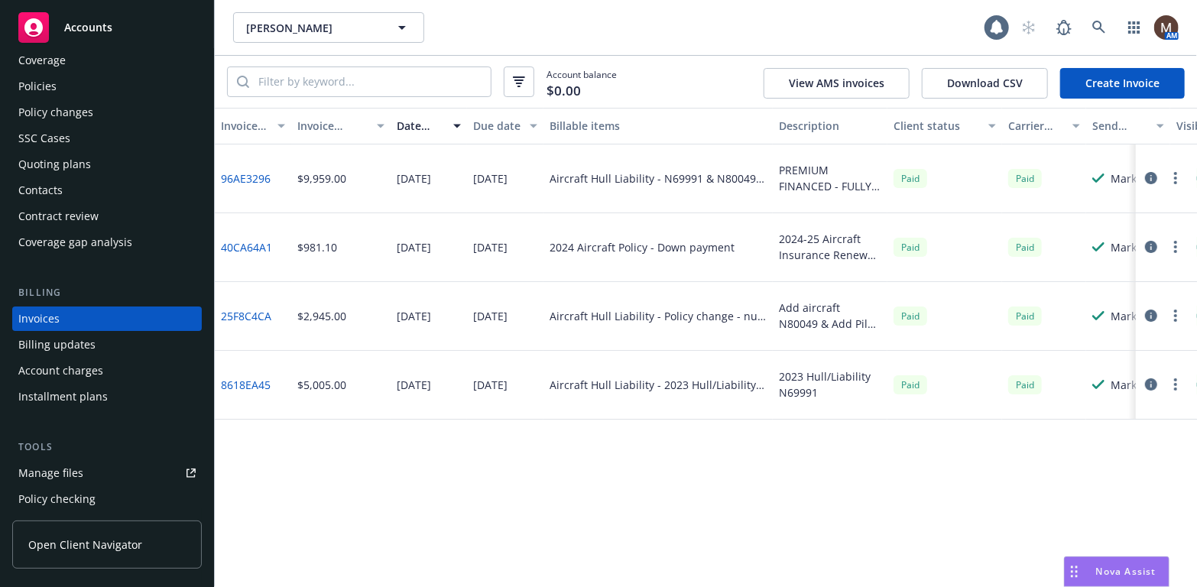
click at [250, 175] on link "96AE3296" at bounding box center [246, 178] width 50 height 16
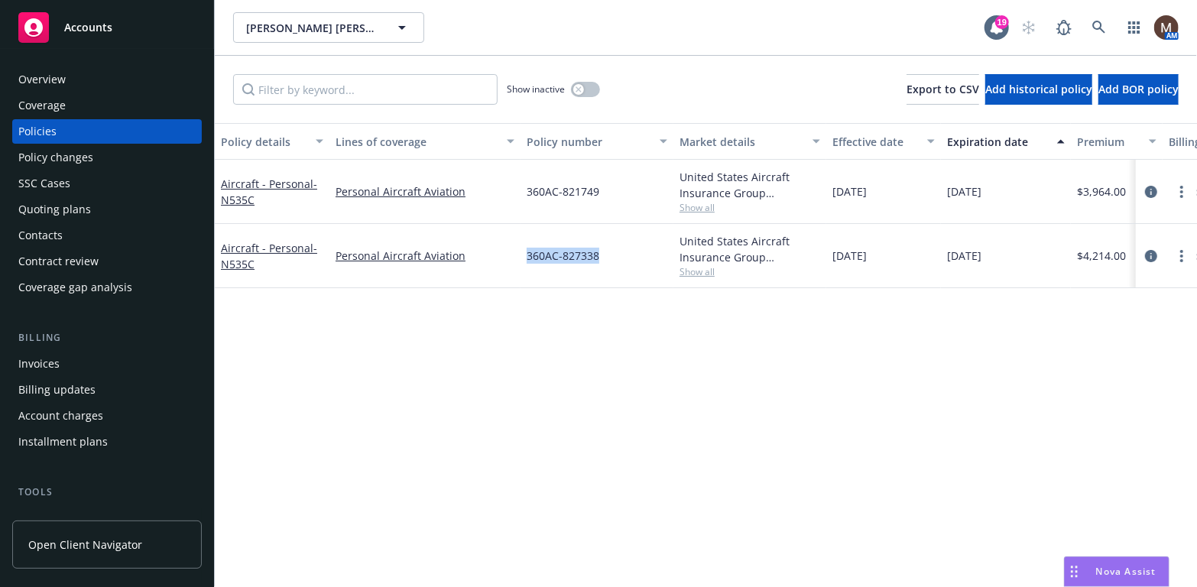
drag, startPoint x: 615, startPoint y: 256, endPoint x: 520, endPoint y: 250, distance: 95.7
click at [521, 250] on div "360AC-827338" at bounding box center [597, 256] width 153 height 64
copy span "360AC-827338"
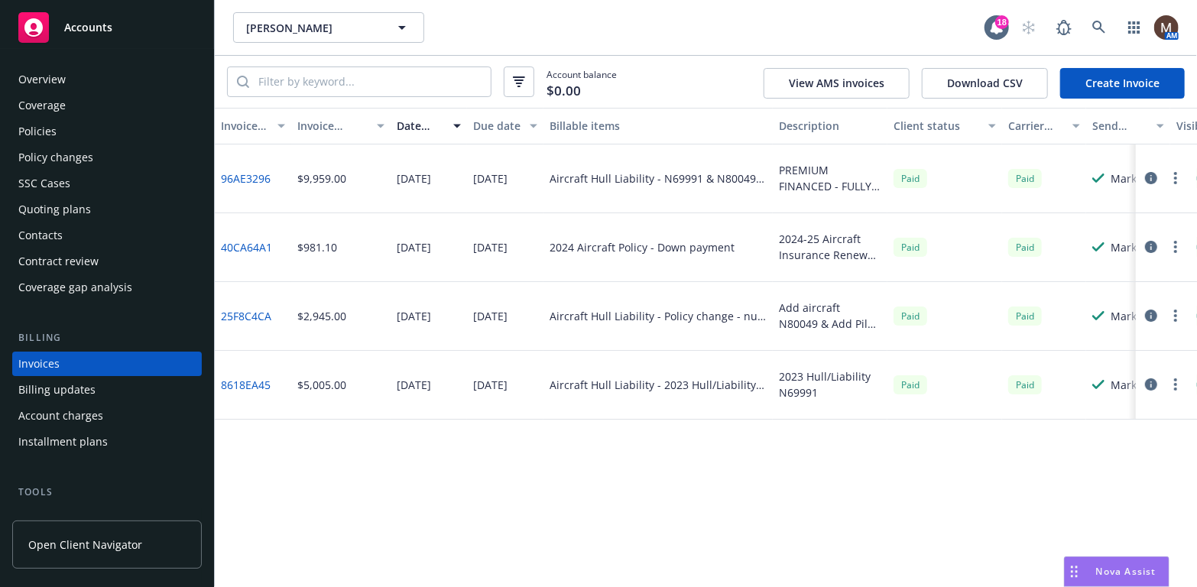
scroll to position [45, 0]
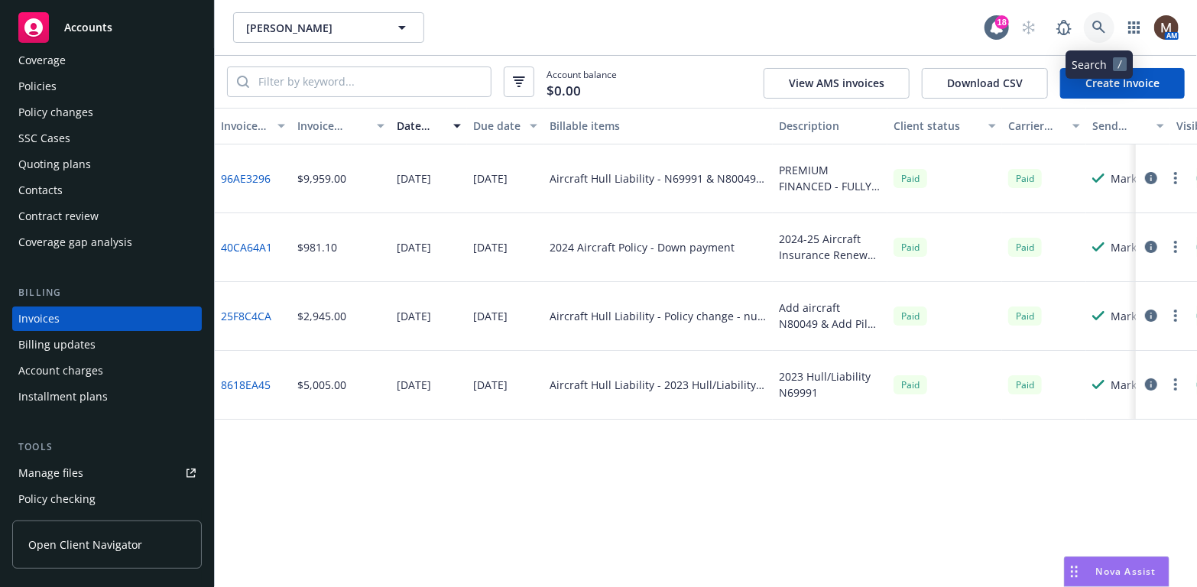
click at [1101, 21] on icon at bounding box center [1099, 28] width 14 height 14
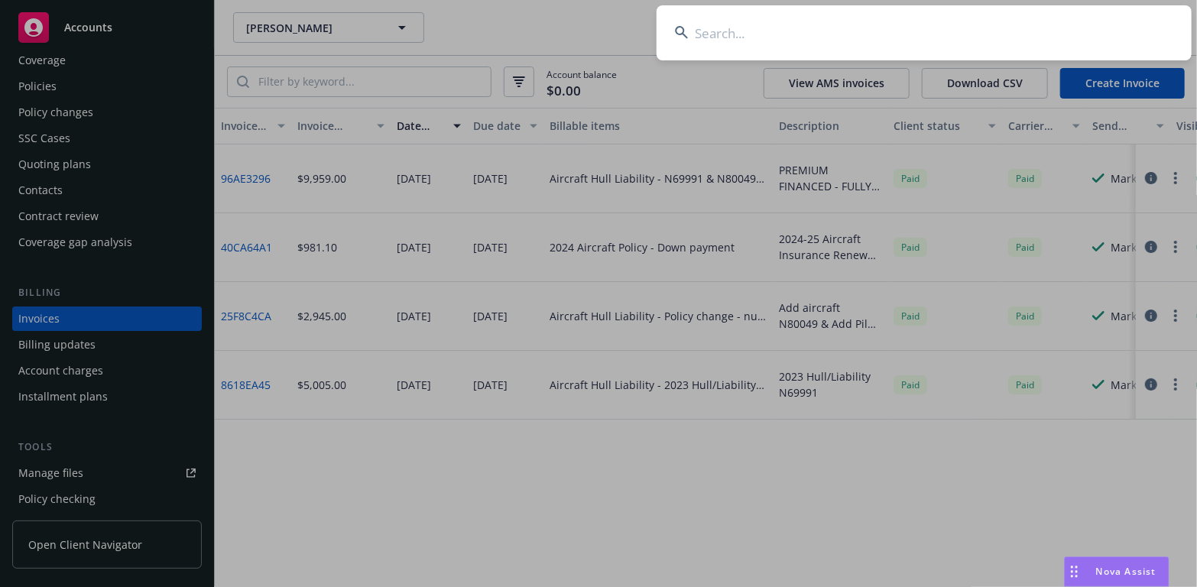
click at [706, 33] on input at bounding box center [924, 32] width 535 height 55
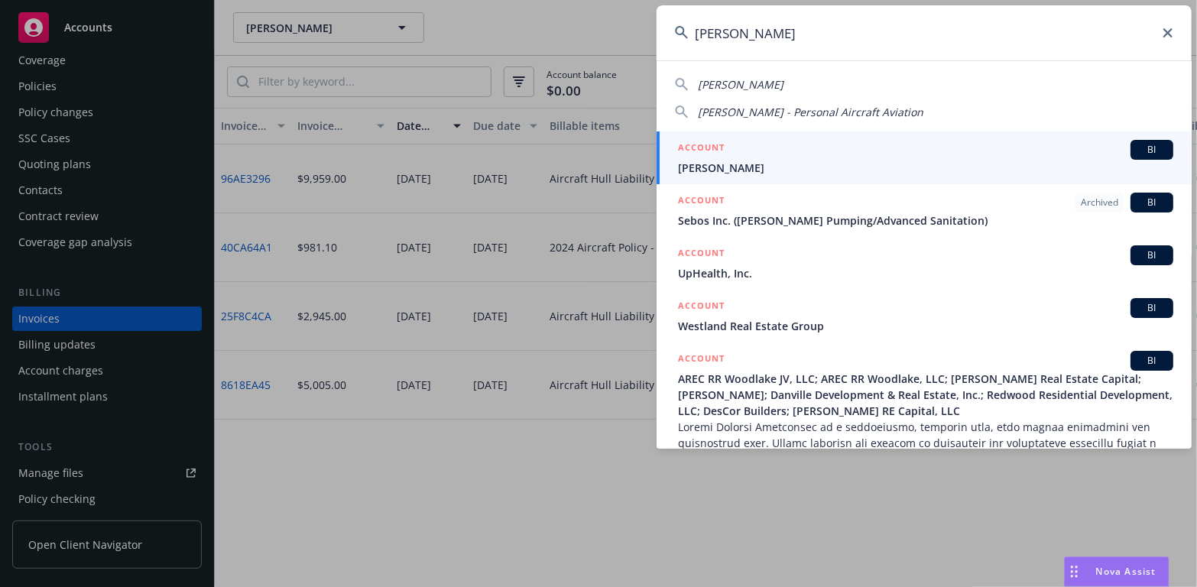
type input "thomas zum"
click at [702, 163] on span "[PERSON_NAME]" at bounding box center [925, 168] width 495 height 16
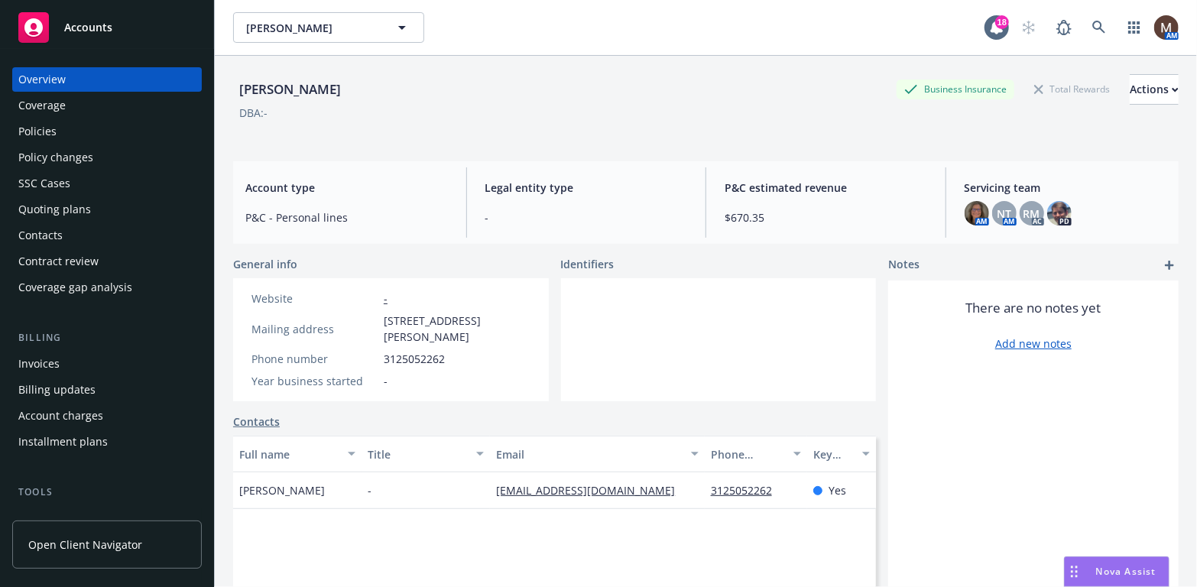
click at [86, 127] on div "Policies" at bounding box center [106, 131] width 177 height 24
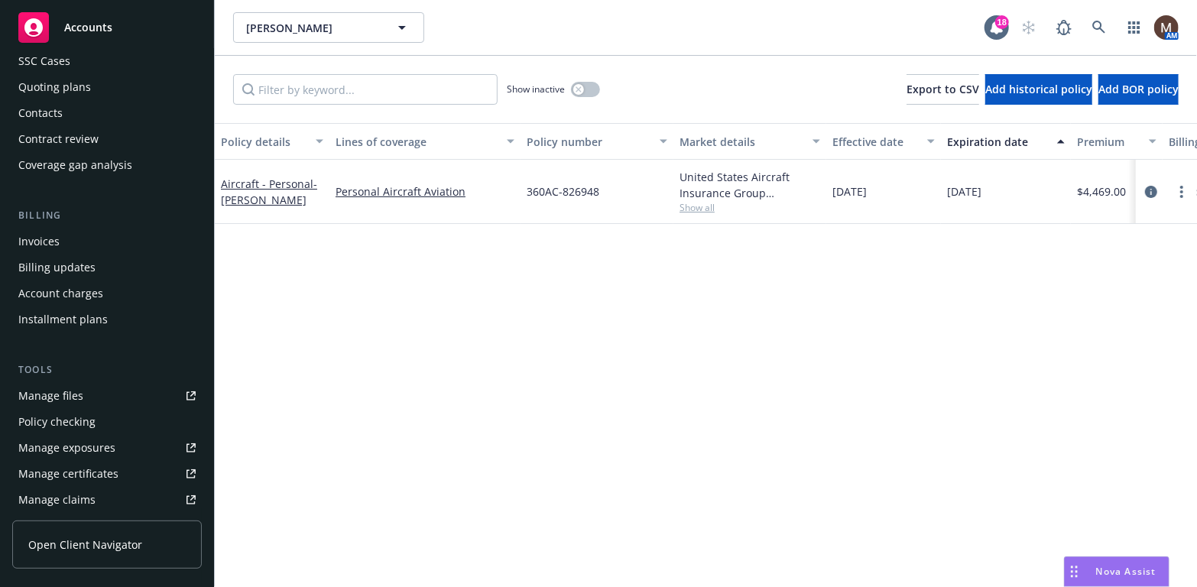
scroll to position [128, 0]
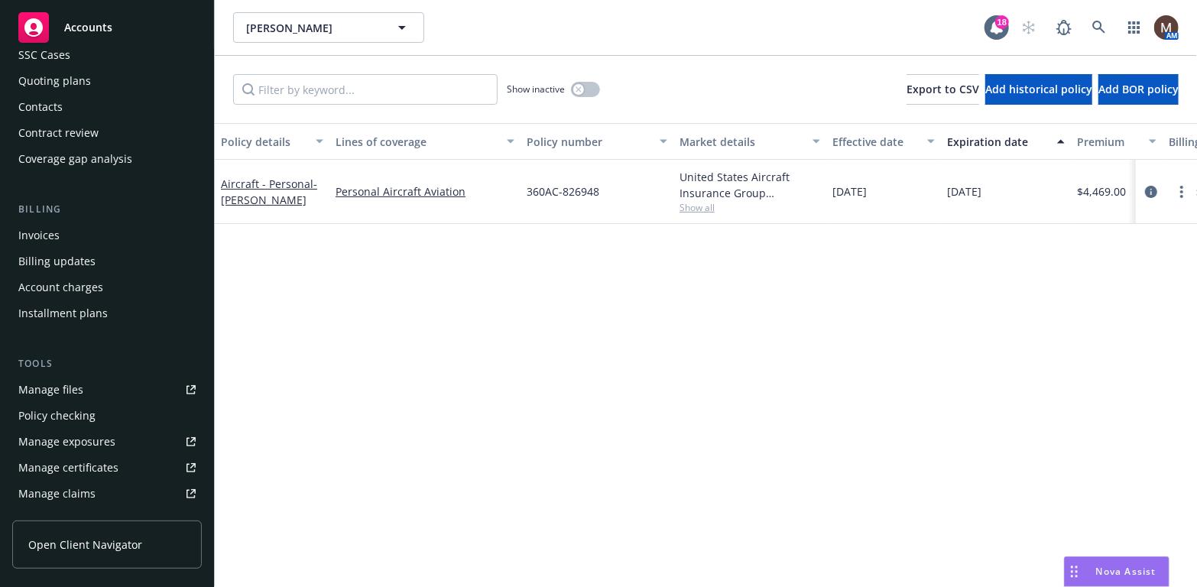
click at [82, 387] on link "Manage files" at bounding box center [107, 390] width 190 height 24
